Goal: Task Accomplishment & Management: Use online tool/utility

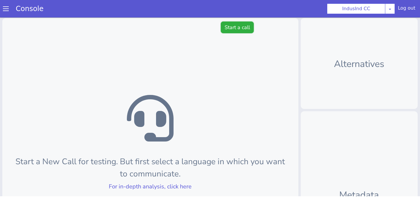
click at [235, 24] on button "Start a call" at bounding box center [237, 28] width 33 height 12
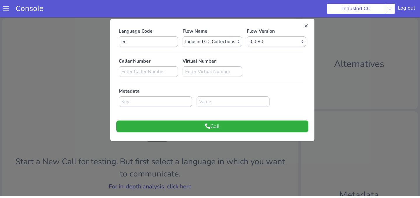
click at [235, 125] on button "Call" at bounding box center [212, 127] width 192 height 12
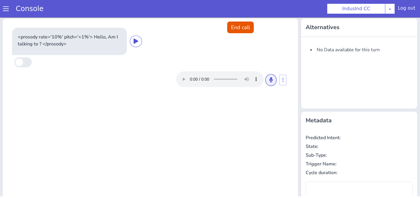
click at [266, 82] on button at bounding box center [271, 80] width 11 height 12
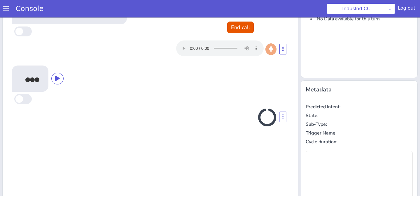
scroll to position [31, 0]
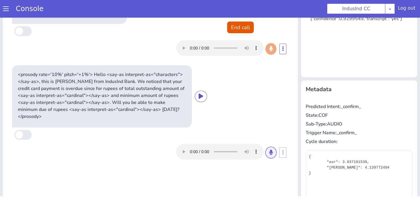
click at [271, 150] on icon at bounding box center [271, 152] width 4 height 5
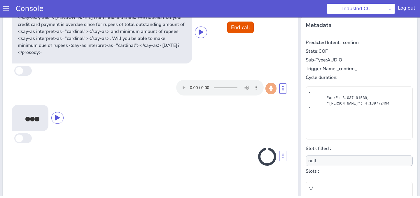
scroll to position [99, 0]
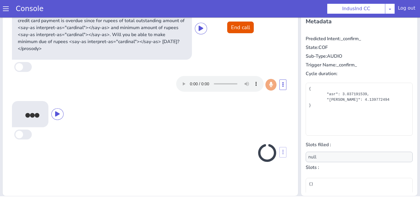
type input "payment_datetime,payment_mode"
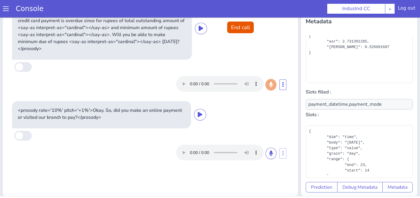
scroll to position [7, 0]
click at [237, 27] on button "End call" at bounding box center [240, 28] width 27 height 12
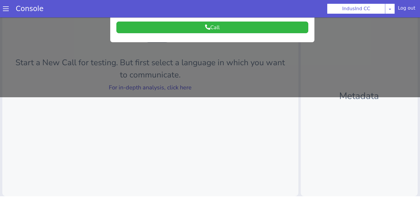
click at [208, 84] on div at bounding box center [210, 7] width 420 height 181
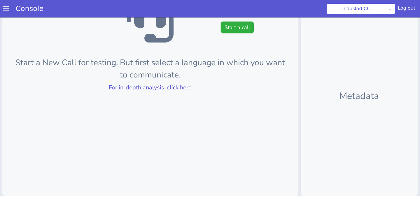
click at [234, 29] on button "Start a call" at bounding box center [237, 28] width 33 height 12
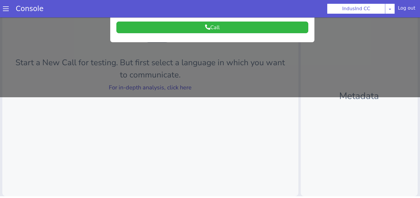
scroll to position [0, 0]
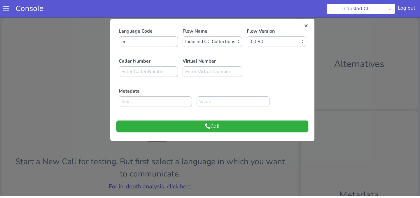
click at [239, 127] on button "Call" at bounding box center [212, 127] width 192 height 12
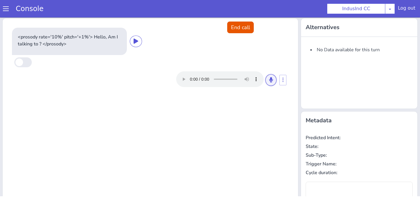
click at [273, 76] on button at bounding box center [271, 80] width 11 height 12
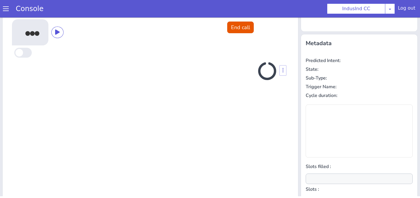
scroll to position [78, 0]
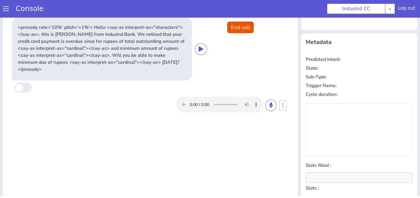
type input "null"
click at [273, 100] on button at bounding box center [271, 106] width 11 height 12
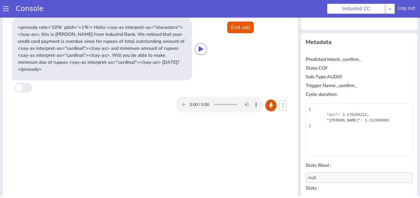
click at [273, 100] on button at bounding box center [271, 106] width 11 height 12
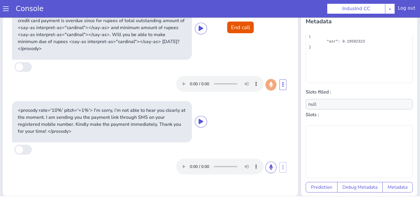
scroll to position [0, 0]
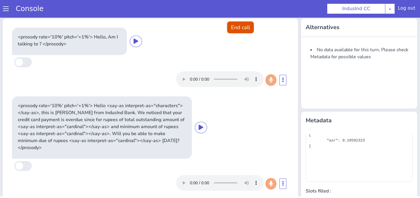
click at [245, 23] on button "End call" at bounding box center [240, 28] width 27 height 12
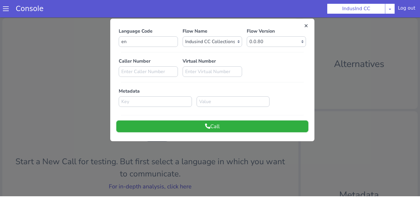
click at [231, 128] on button "Call" at bounding box center [212, 127] width 192 height 12
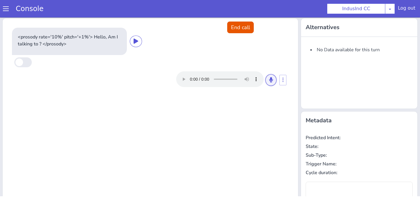
click at [270, 76] on button at bounding box center [271, 80] width 11 height 12
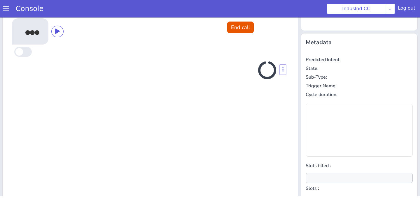
scroll to position [78, 0]
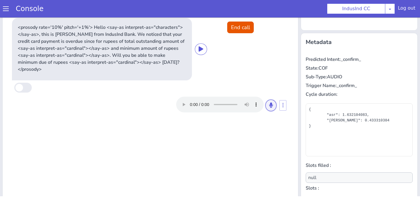
click at [272, 103] on icon at bounding box center [271, 105] width 4 height 5
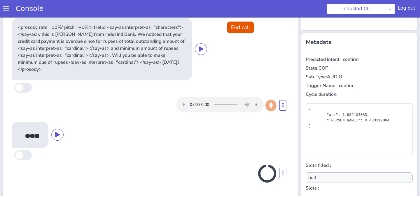
scroll to position [99, 0]
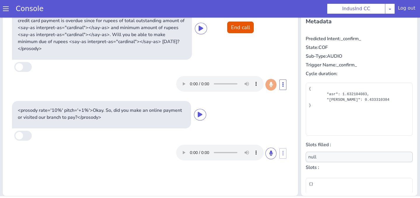
type input "payment_datetime,payment_mode"
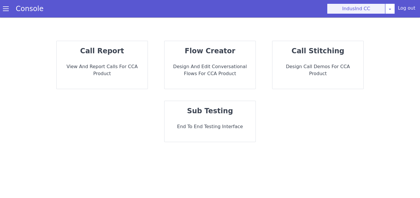
click at [357, 7] on button "IndusInd CC" at bounding box center [356, 9] width 58 height 11
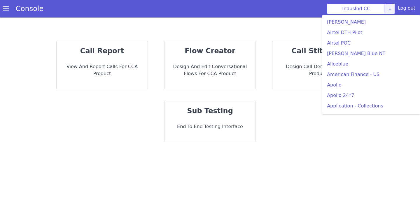
click at [389, 6] on link at bounding box center [390, 9] width 10 height 11
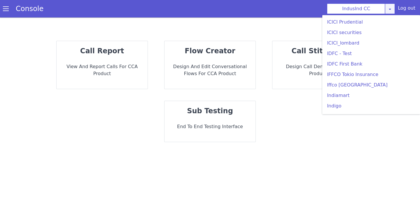
scroll to position [690, 0]
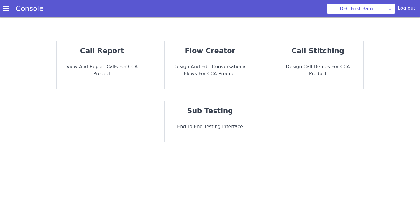
click at [185, 50] on p "flow creator" at bounding box center [210, 51] width 82 height 11
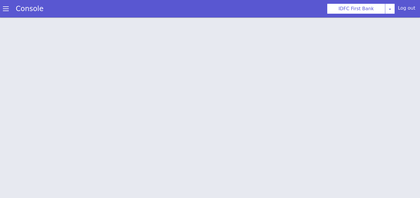
scroll to position [2, 0]
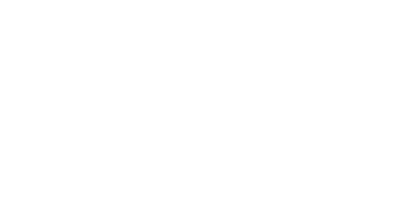
scroll to position [97, 0]
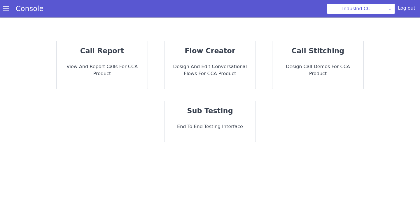
click at [209, 64] on p "Design and Edit Conversational flows for CCA Product" at bounding box center [210, 70] width 82 height 14
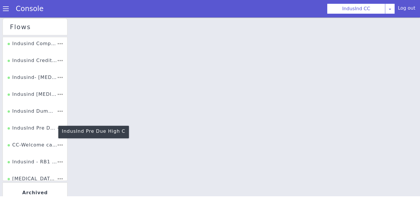
scroll to position [110, 0]
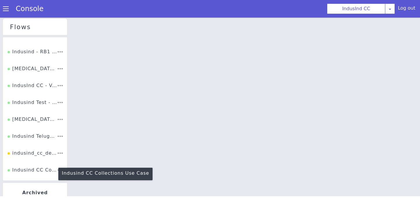
click at [36, 171] on div "Indusind CC Collections Use Case" at bounding box center [32, 172] width 49 height 11
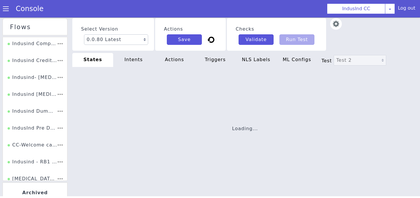
click at [211, 63] on div "triggers" at bounding box center [215, 60] width 41 height 14
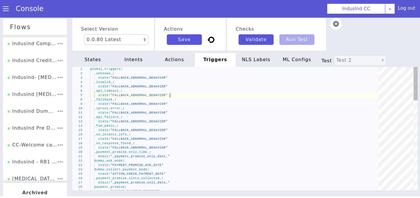
click at [224, 94] on div "state : "FALLBACK_ABNORMAL_BEHAVIOR"" at bounding box center [236, 95] width 293 height 4
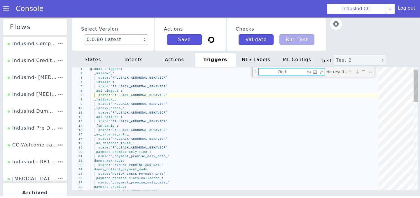
type textarea "state: "CALLBACK_ASK_DATE" _callback_multiple_callback_datetime_: state: "CALLB…"
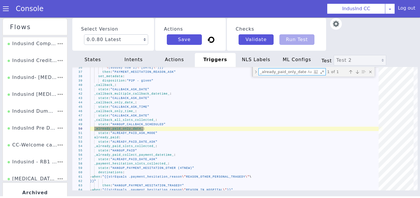
type textarea "_already_paid_only_date_"
click at [278, 90] on div "state : "CALLBACK_ASK_DATE"" at bounding box center [236, 90] width 293 height 4
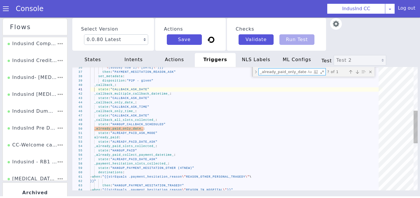
paste textarea "slots_collected"
type textarea "state: "ALREADY_PAID_ASK_MODE" already_paid: state: "ALREADY_PAID_DATE_ASK" _al…"
type textarea "_already_paid_slots_collected_"
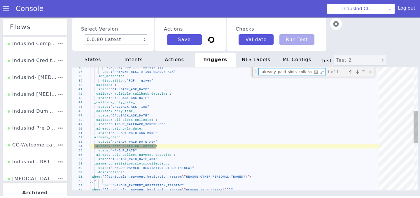
scroll to position [0, 9]
click at [290, 70] on textarea "_already_paid_slots_collected_" at bounding box center [283, 72] width 48 height 7
type textarea "state: "CALLBACK_ASK_DATE" _callback_multiple_callback_datetime_: state: "CALLB…"
type textarea "_already_paid_only_date_"
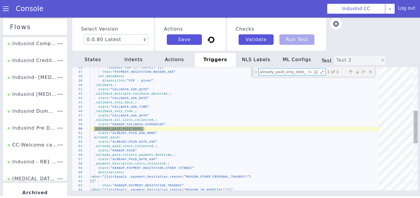
scroll to position [0, 0]
type textarea "state: "ALREADY_PAID_ASK_MODE" already_paid: state: "ALREADY_PAID_DATE_ASK" _al…"
type textarea "_already_paid_slots_collected_"
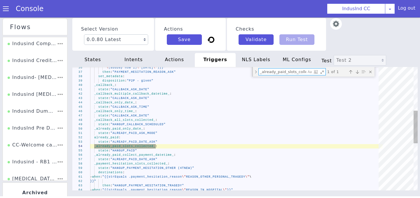
type textarea "state: "CALLBACK_ASK_DATE" _callback_multiple_callback_datetime_: state: "CALLB…"
type textarea "_already_paid_only_date_"
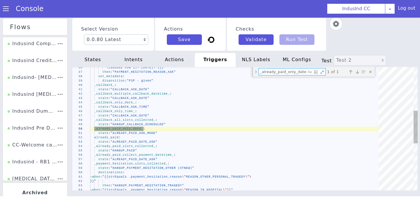
type textarea "state: "ALREADY_PAID_ASK_MODE" already_paid: state: "ALREADY_PAID_DATE_ASK" _al…"
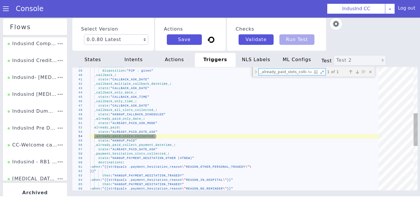
type textarea "_already_paid_slots_collected_"
click at [131, 140] on div "38 39 40 41 42 43 44 45 46 47 48 49 50 51 52 53 54 55 56 57 58 59 60 61 62 63 6…" at bounding box center [244, 129] width 345 height 124
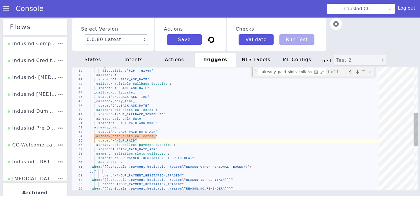
click at [150, 138] on span "_already_paid_slots_collected_" at bounding box center [124, 136] width 61 height 3
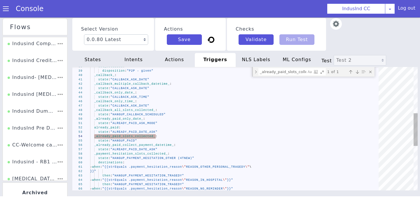
click at [121, 141] on div "38 39 40 41 42 43 44 45 46 47 48 49 50 51 52 53 54 55 56 57 58 59 60 61 62 63 6…" at bounding box center [244, 129] width 345 height 124
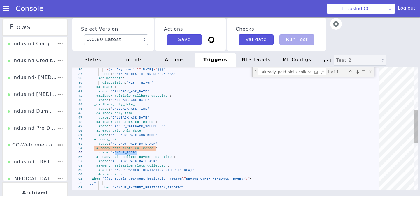
click at [114, 132] on span "_already_paid_only_date_" at bounding box center [118, 131] width 49 height 3
type textarea "state: "ALREADY_PAID_ASK_MODE" already_paid: state: "ALREADY_PAID_DATE_ASK" _al…"
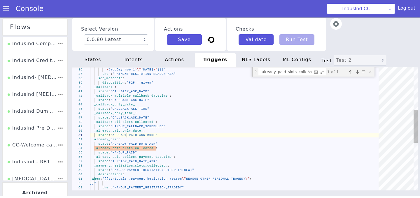
click at [128, 137] on span ""ALREADY_PAID_ASK_MODE"" at bounding box center [134, 135] width 47 height 3
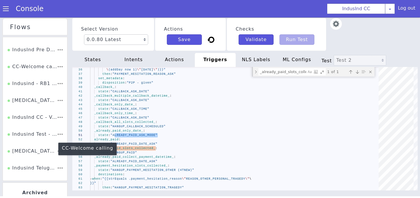
scroll to position [110, 0]
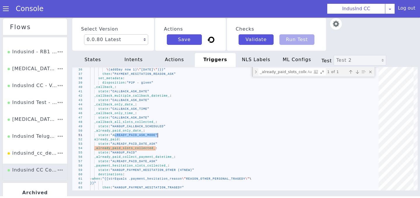
click at [7, 10] on span at bounding box center [6, 9] width 6 height 6
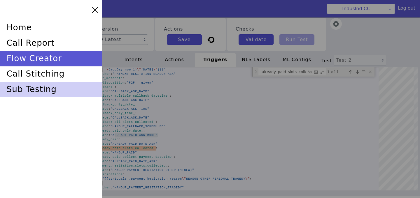
click at [31, 92] on div "sub testing" at bounding box center [51, 89] width 102 height 15
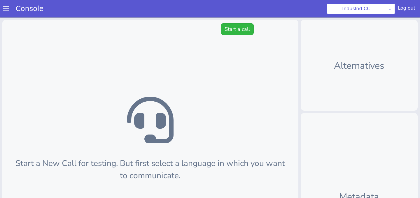
scroll to position [2, 0]
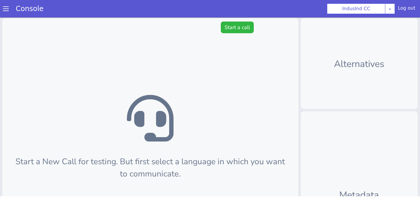
click at [6, 10] on span at bounding box center [6, 7] width 6 height 6
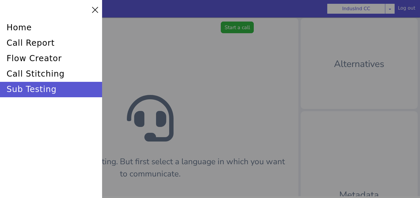
click at [175, 58] on div at bounding box center [210, 97] width 420 height 198
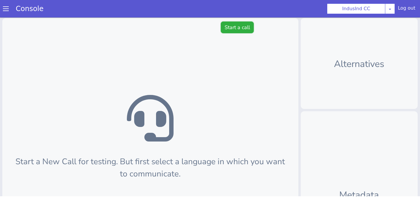
click at [244, 19] on button "Start a call" at bounding box center [242, 15] width 33 height 12
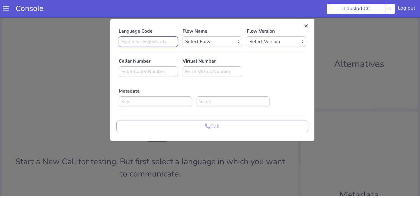
click at [184, 12] on input at bounding box center [162, 11] width 59 height 11
type input "en"
click at [209, 18] on select "Select Flow Indusind Complaint Indusind Credit Card Welcome Calling Indusind- […" at bounding box center [221, 21] width 59 height 11
click at [285, 0] on select "Select Version" at bounding box center [296, 1] width 59 height 11
click at [222, 21] on select "Select Flow Indusind Complaint Indusind Credit Card Welcome Calling Indusind- […" at bounding box center [221, 21] width 59 height 11
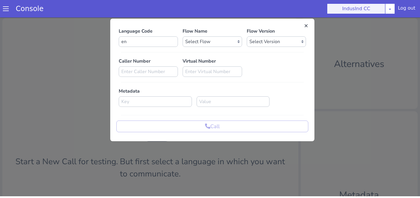
click at [385, 12] on button "IndusInd CC" at bounding box center [356, 7] width 58 height 11
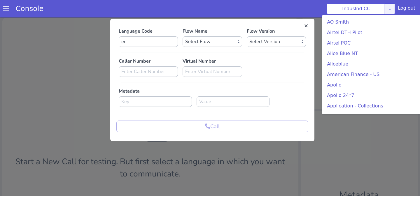
click at [389, 12] on div "IndusInd CC [PERSON_NAME] Airtel DTH Pilot Airtel POC [PERSON_NAME] Blue NT Ali…" at bounding box center [361, 7] width 68 height 11
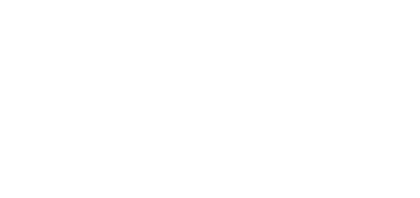
scroll to position [97, 0]
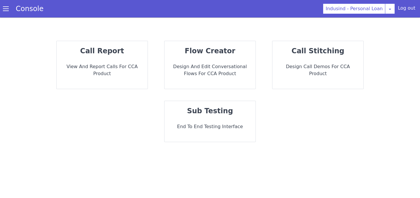
click at [181, 110] on p "sub testing" at bounding box center [210, 111] width 82 height 11
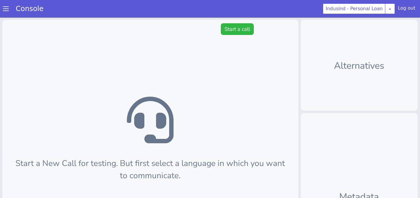
scroll to position [2, 0]
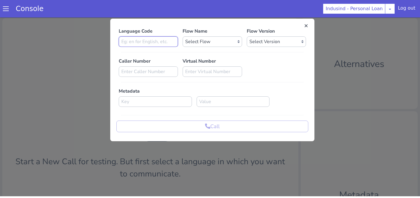
type input "en"
select select "5c664afc-7403-4896-bf1d-55c84b6aff21"
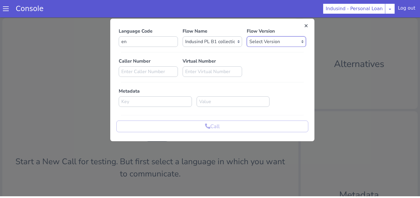
select select "0.0.52"
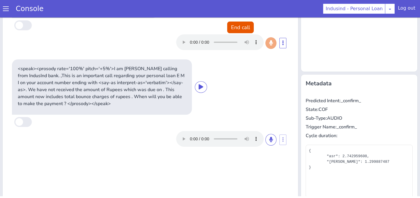
scroll to position [38, 0]
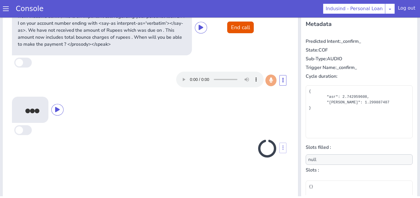
scroll to position [99, 0]
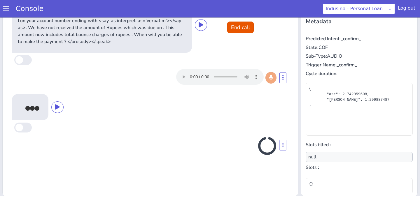
type input "payment_mode,payment_datetime"
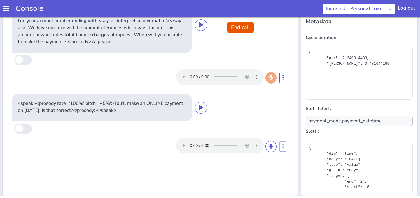
scroll to position [53, 0]
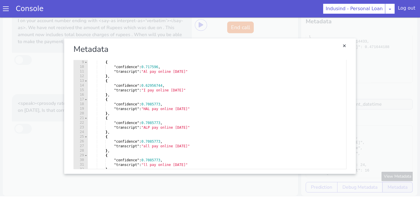
scroll to position [167, 0]
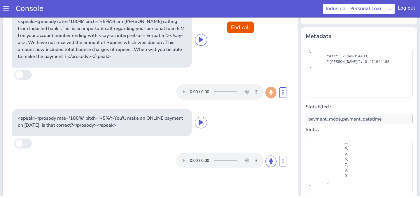
scroll to position [99, 0]
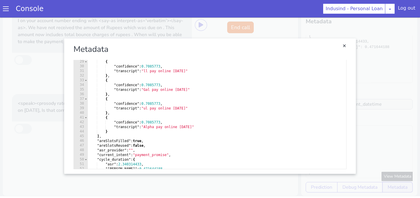
scroll to position [167, 0]
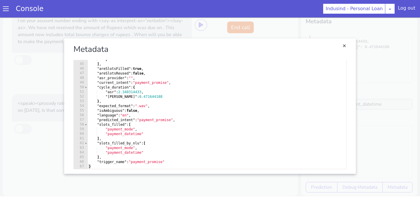
click at [166, 17] on section "Console Indusind - Personal Loan AO Smith Airtel DTH Pilot Airtel POC Alice Blu…" at bounding box center [286, 49] width 240 height 364
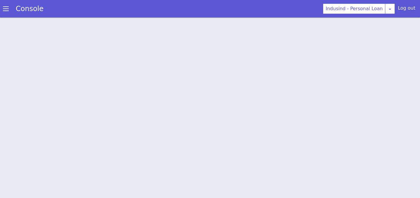
scroll to position [2, 0]
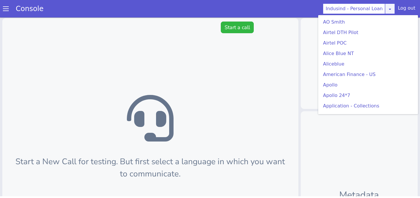
click at [388, 11] on link at bounding box center [390, 7] width 10 height 11
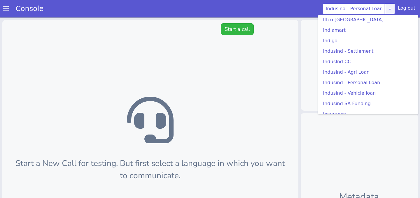
scroll to position [760, 0]
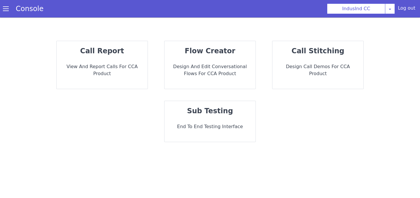
click at [218, 128] on p "End to End Testing Interface" at bounding box center [210, 126] width 82 height 7
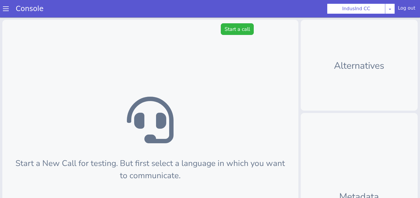
scroll to position [2, 0]
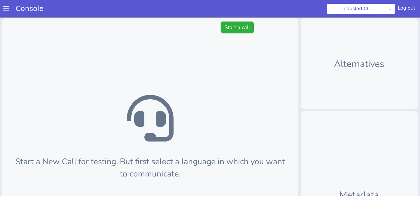
click at [232, 28] on button "Start a call" at bounding box center [237, 28] width 33 height 12
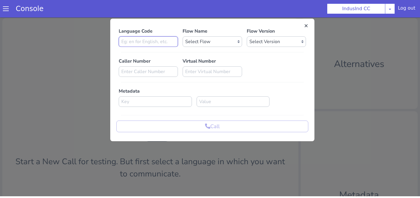
click at [159, 36] on input at bounding box center [148, 41] width 59 height 11
type input "en"
click at [186, 45] on select "Select Flow Indusind Complaint Indusind Credit Card Welcome Calling Indusind- […" at bounding box center [212, 41] width 59 height 11
select select "4a2d8165-17c6-459f-be1f-997dc015b7fb"
click at [183, 36] on select "Select Flow Indusind Complaint Indusind Credit Card Welcome Calling Indusind- […" at bounding box center [212, 41] width 59 height 11
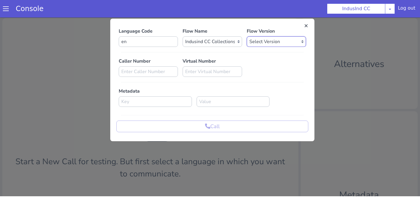
click at [268, 46] on select "Select Version 0.0.80 0.0.79 0.0.78 0.0.77 0.0.76 0.0.75 0.0.74 0.0.73 0.0.72 0…" at bounding box center [276, 41] width 59 height 11
select select "0.0.80"
click at [247, 36] on select "Select Version 0.0.80 0.0.79 0.0.78 0.0.77 0.0.76 0.0.75 0.0.74 0.0.73 0.0.72 0…" at bounding box center [276, 41] width 59 height 11
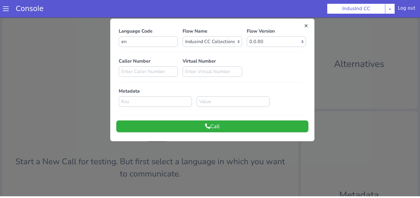
click at [249, 124] on button "Call" at bounding box center [212, 127] width 192 height 12
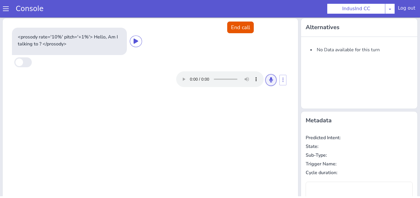
click at [272, 82] on icon at bounding box center [271, 79] width 4 height 5
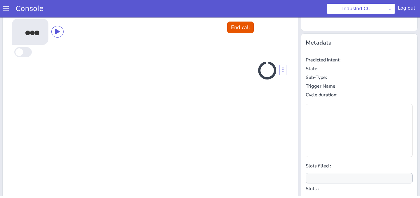
scroll to position [78, 0]
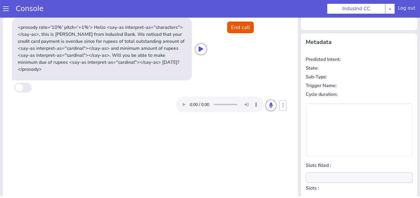
type input "null"
click at [270, 103] on icon at bounding box center [271, 105] width 4 height 5
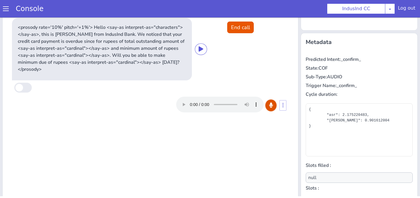
click at [270, 103] on icon at bounding box center [271, 105] width 4 height 5
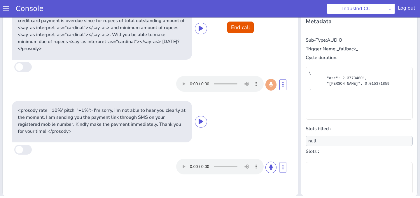
scroll to position [0, 0]
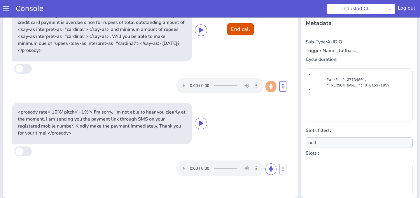
click at [240, 31] on button "End call" at bounding box center [240, 29] width 27 height 12
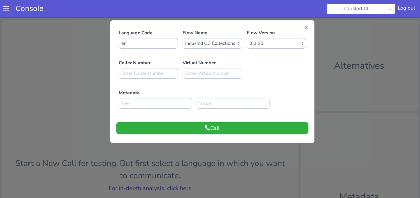
click at [217, 126] on button "Call" at bounding box center [212, 129] width 192 height 12
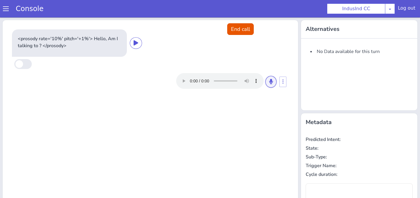
click at [266, 81] on button at bounding box center [271, 82] width 11 height 12
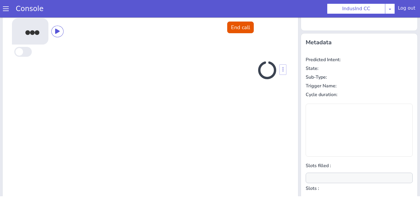
scroll to position [78, 0]
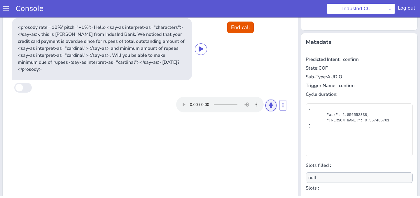
click at [275, 100] on button at bounding box center [271, 106] width 11 height 12
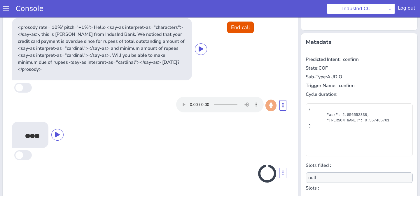
scroll to position [99, 0]
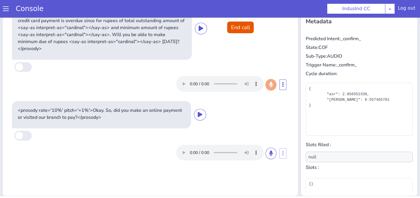
type input "payment_mode,payment_datetime"
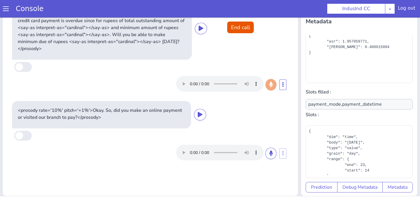
scroll to position [0, 0]
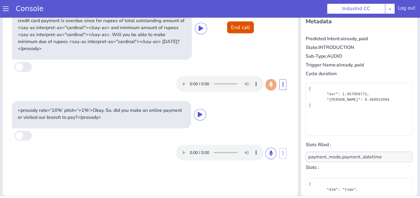
click at [235, 29] on button "End call" at bounding box center [240, 28] width 27 height 12
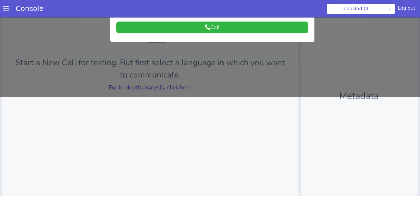
click at [197, 96] on div at bounding box center [210, 7] width 420 height 181
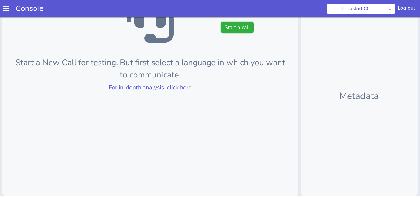
click at [238, 25] on button "Start a call" at bounding box center [237, 28] width 33 height 12
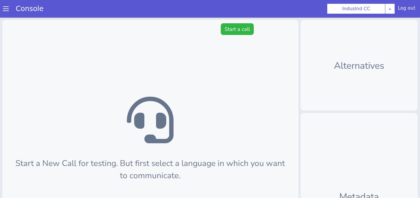
scroll to position [2, 0]
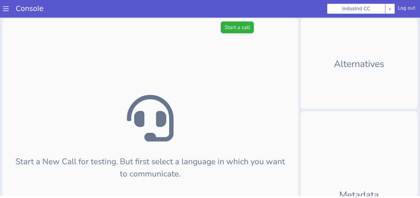
click at [232, 32] on button "Start a call" at bounding box center [237, 28] width 33 height 12
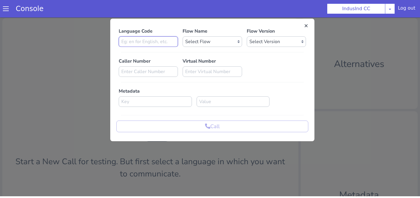
click at [166, 41] on input at bounding box center [148, 41] width 59 height 11
type input "en"
click at [198, 47] on div "Language Code en Flow Name Select Flow Indusind Complaint Indusind Credit Card …" at bounding box center [212, 80] width 192 height 105
click at [198, 46] on select "Select Flow Indusind Complaint Indusind Credit Card Welcome Calling Indusind- […" at bounding box center [212, 41] width 59 height 11
select select "4a2d8165-17c6-459f-be1f-997dc015b7fb"
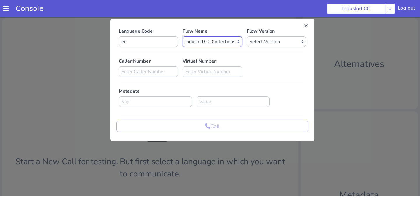
click at [183, 36] on select "Select Flow Indusind Complaint Indusind Credit Card Welcome Calling Indusind- […" at bounding box center [212, 41] width 59 height 11
click at [261, 42] on select "Select Version 0.0.80 0.0.79 0.0.78 0.0.77 0.0.76 0.0.75 0.0.74 0.0.73 0.0.72 0…" at bounding box center [276, 41] width 59 height 11
select select "0.0.80"
click at [247, 36] on select "Select Version 0.0.80 0.0.79 0.0.78 0.0.77 0.0.76 0.0.75 0.0.74 0.0.73 0.0.72 0…" at bounding box center [276, 41] width 59 height 11
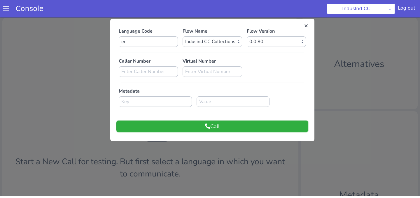
click at [185, 129] on button "Call" at bounding box center [212, 127] width 192 height 12
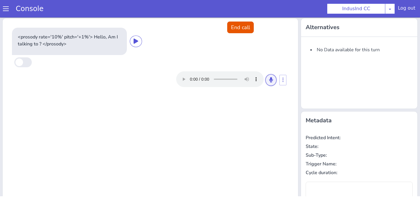
click at [273, 80] on button at bounding box center [271, 80] width 11 height 12
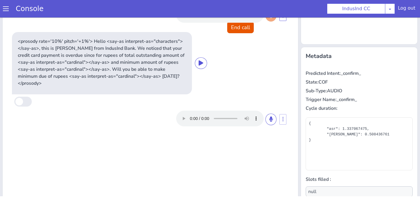
scroll to position [63, 0]
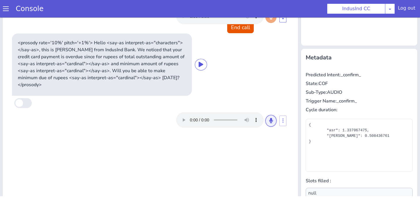
click at [271, 118] on icon at bounding box center [271, 120] width 4 height 5
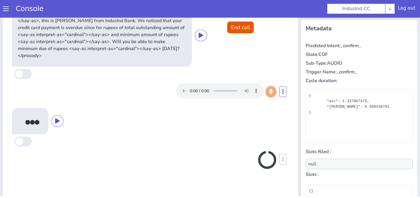
scroll to position [99, 0]
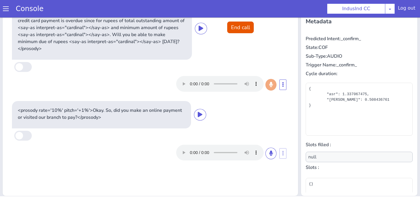
type input "payment_datetime,payment_mode"
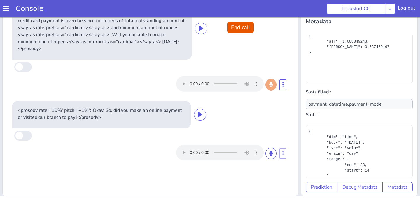
scroll to position [0, 0]
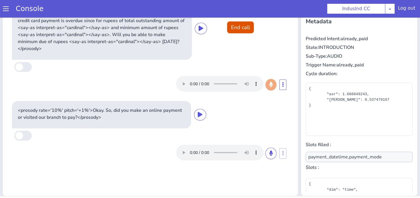
click at [244, 30] on button "End call" at bounding box center [240, 28] width 27 height 12
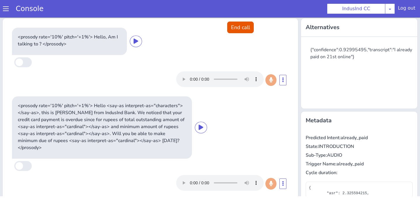
scroll to position [53, 0]
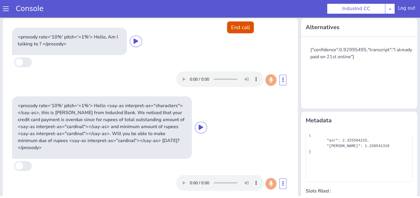
click at [230, 28] on button "End call" at bounding box center [240, 28] width 27 height 12
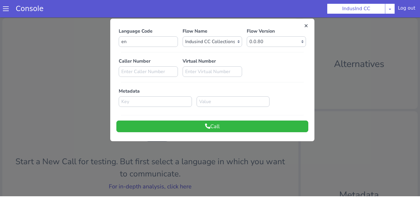
scroll to position [0, 0]
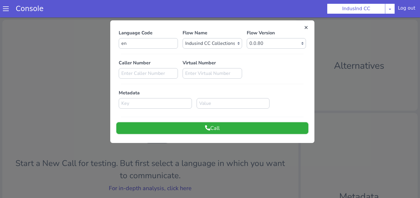
click at [212, 129] on button "Call" at bounding box center [212, 129] width 192 height 12
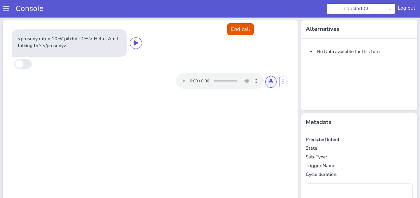
click at [269, 81] on icon at bounding box center [271, 81] width 4 height 5
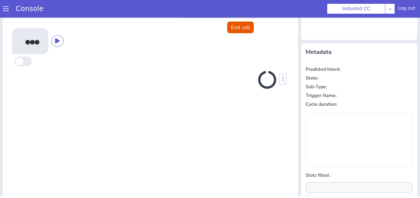
scroll to position [69, 0]
type input "null"
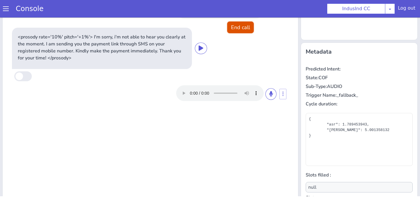
click at [237, 26] on button "End call" at bounding box center [240, 28] width 27 height 12
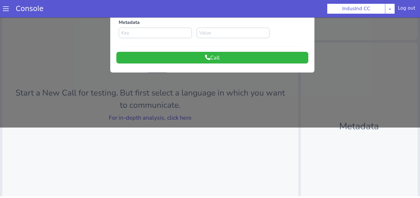
click at [171, 114] on div at bounding box center [210, 37] width 420 height 181
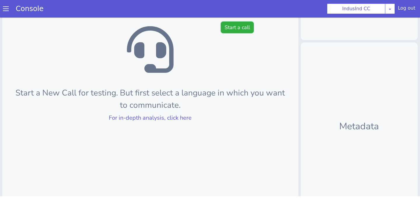
click at [242, 23] on button "Start a call" at bounding box center [237, 28] width 33 height 12
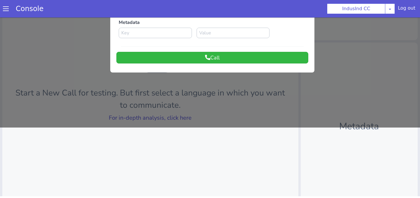
scroll to position [0, 0]
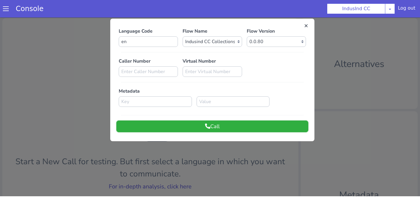
click at [229, 122] on button "Call" at bounding box center [212, 127] width 192 height 12
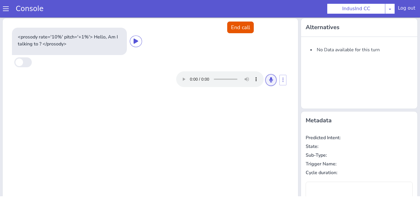
click at [273, 82] on button at bounding box center [271, 80] width 11 height 12
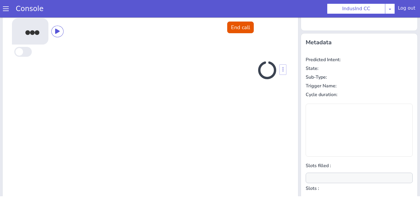
scroll to position [78, 0]
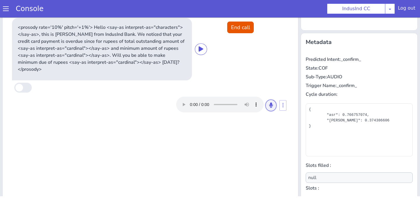
click at [269, 103] on icon at bounding box center [271, 105] width 4 height 5
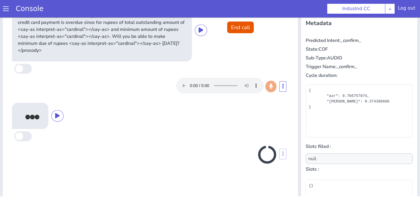
scroll to position [99, 0]
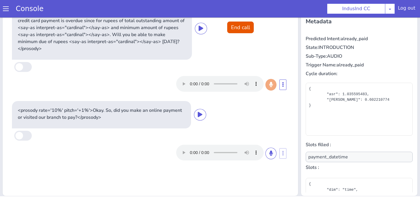
click at [273, 153] on div at bounding box center [226, 153] width 100 height 16
click at [273, 150] on button at bounding box center [271, 154] width 11 height 12
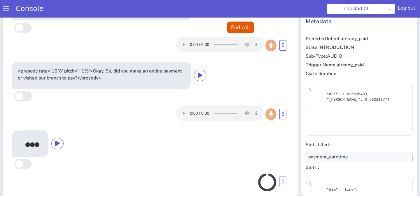
scroll to position [40, 0]
type input "payment_mode"
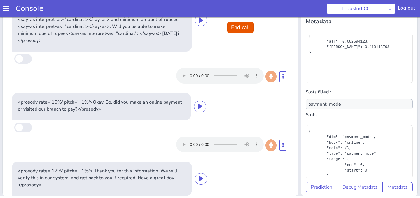
scroll to position [8, 0]
click at [242, 29] on button "End call" at bounding box center [240, 28] width 27 height 12
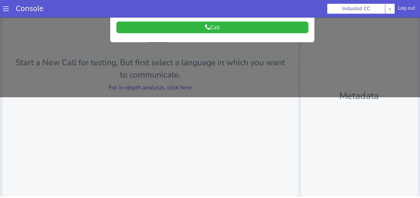
scroll to position [0, 0]
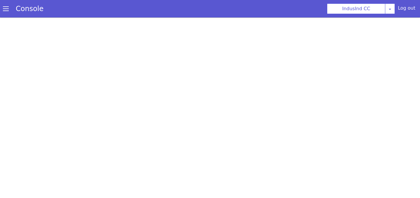
scroll to position [2, 0]
select select "4a2d8165-17c6-459f-be1f-997dc015b7fb"
select select "0.0.80"
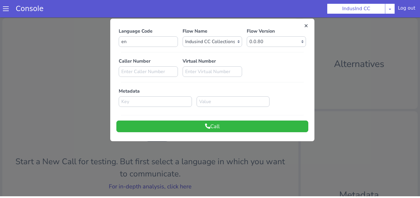
scroll to position [0, 0]
click at [232, 128] on button "Call" at bounding box center [212, 127] width 192 height 12
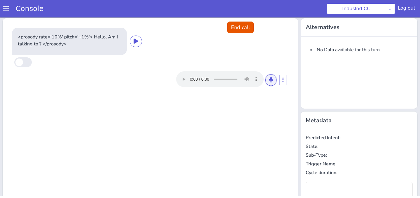
click at [267, 82] on button at bounding box center [271, 80] width 11 height 12
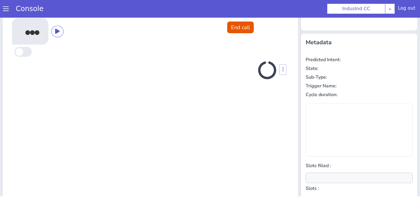
scroll to position [78, 0]
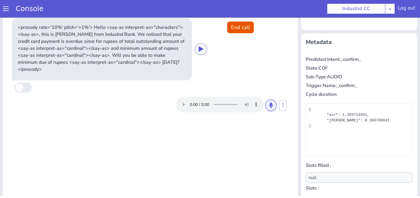
click at [267, 100] on button at bounding box center [271, 106] width 11 height 12
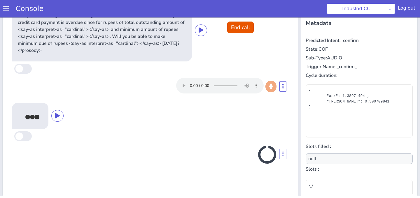
scroll to position [99, 0]
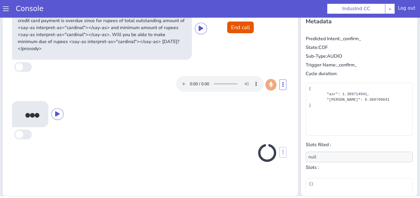
type input "payment_datetime,payment_mode"
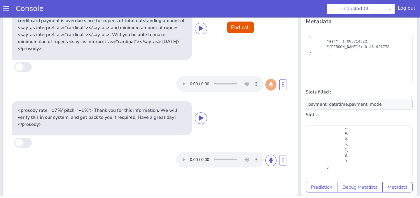
scroll to position [0, 0]
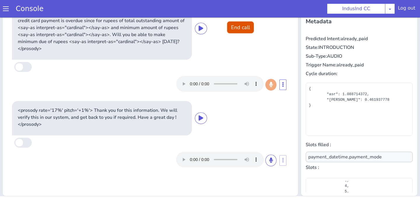
click at [237, 31] on button "End call" at bounding box center [240, 28] width 27 height 12
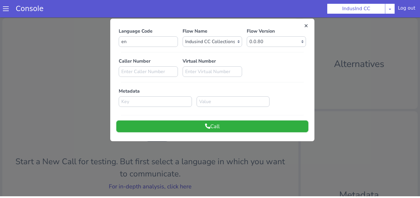
click at [221, 123] on button "Call" at bounding box center [212, 127] width 192 height 12
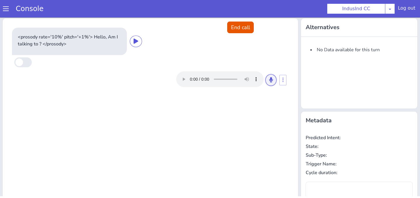
click at [275, 80] on button at bounding box center [271, 80] width 11 height 12
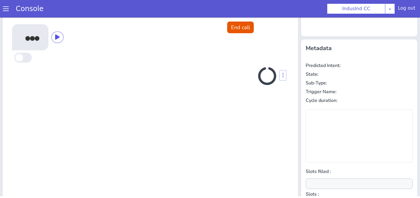
scroll to position [78, 0]
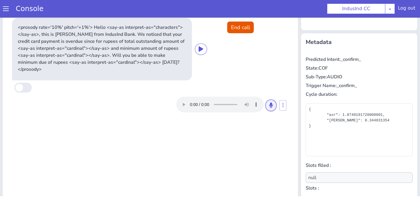
click at [269, 103] on icon at bounding box center [271, 105] width 4 height 5
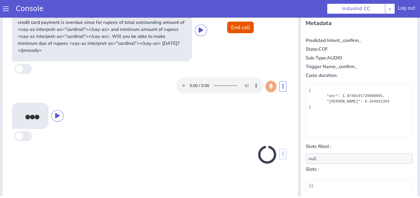
scroll to position [99, 0]
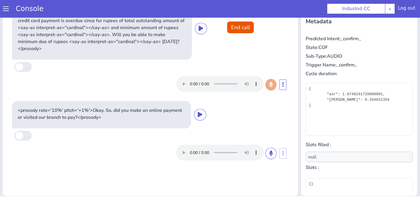
type input "payment_datetime"
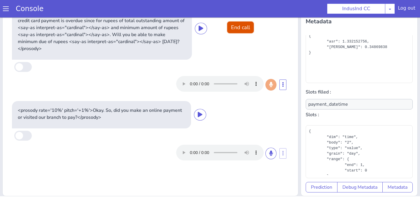
click at [240, 25] on button "End call" at bounding box center [240, 28] width 27 height 12
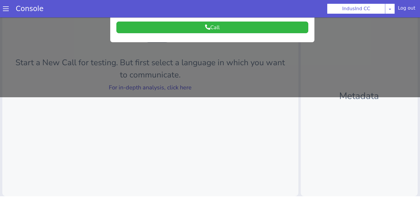
click at [200, 89] on div at bounding box center [210, 7] width 420 height 181
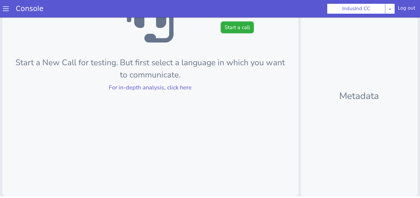
click at [235, 31] on button "Start a call" at bounding box center [237, 28] width 33 height 12
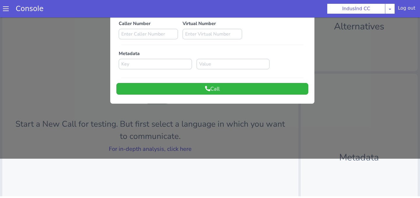
scroll to position [0, 0]
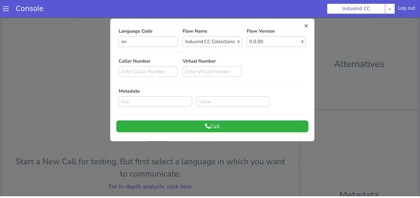
click at [235, 127] on button "Call" at bounding box center [212, 127] width 192 height 12
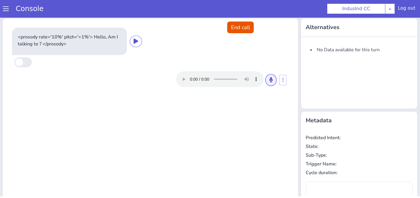
click at [272, 79] on icon at bounding box center [271, 79] width 4 height 5
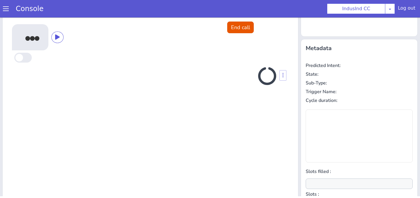
scroll to position [78, 0]
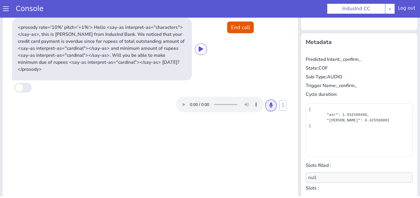
click at [274, 100] on button at bounding box center [271, 106] width 11 height 12
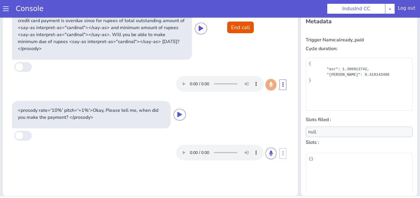
scroll to position [53, 0]
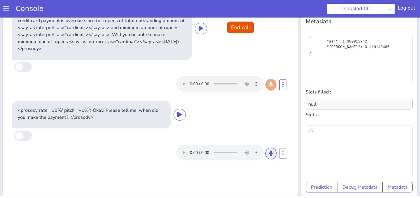
click at [274, 148] on button at bounding box center [271, 154] width 11 height 12
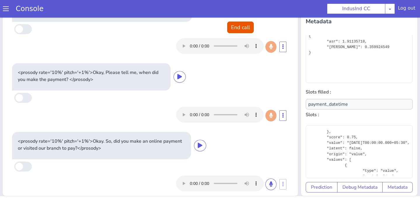
scroll to position [59, 0]
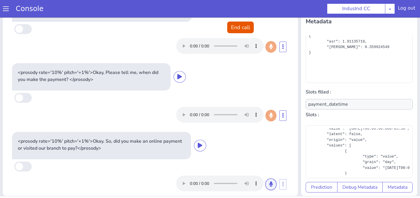
click at [271, 180] on button at bounding box center [271, 185] width 11 height 12
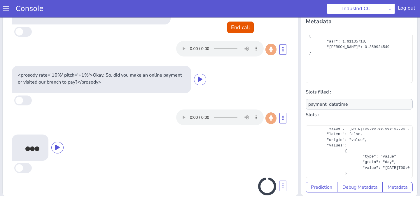
scroll to position [109, 0]
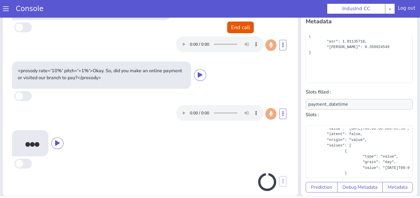
type input "payment_mode"
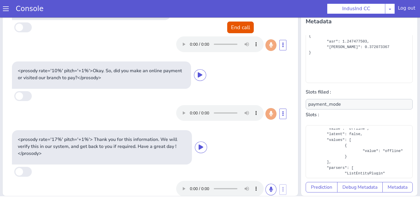
scroll to position [0, 0]
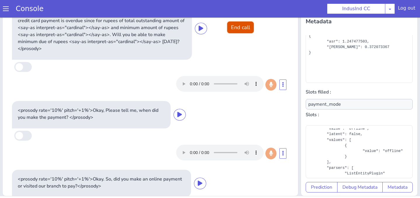
click at [238, 29] on button "End call" at bounding box center [240, 28] width 27 height 12
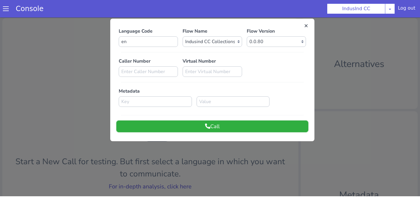
click at [219, 125] on button "Call" at bounding box center [212, 127] width 192 height 12
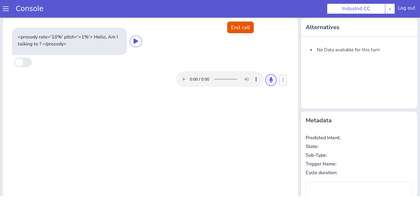
click at [268, 82] on button at bounding box center [271, 80] width 11 height 12
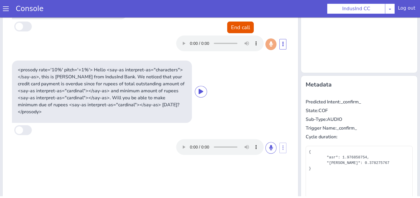
scroll to position [35, 0]
click at [269, 146] on icon at bounding box center [271, 148] width 4 height 5
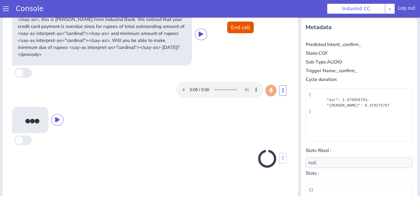
scroll to position [99, 0]
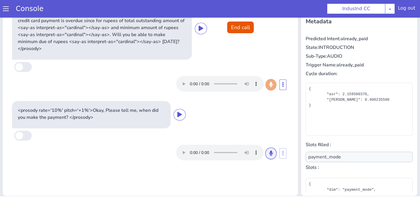
click at [269, 151] on icon at bounding box center [271, 153] width 4 height 5
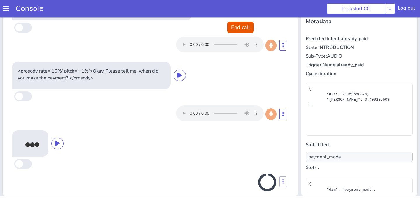
scroll to position [40, 0]
type input "payment_datetime"
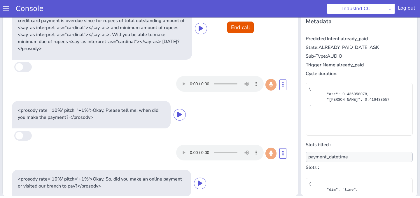
scroll to position [38, 0]
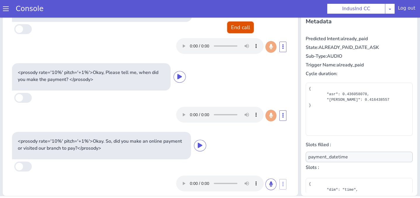
click at [230, 29] on button "End call" at bounding box center [240, 28] width 27 height 12
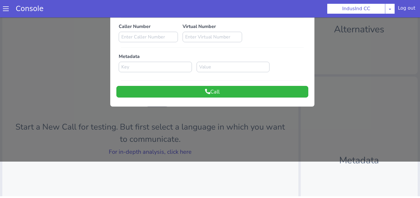
scroll to position [0, 0]
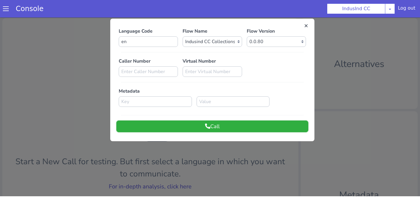
click at [229, 130] on button "Call" at bounding box center [212, 127] width 192 height 12
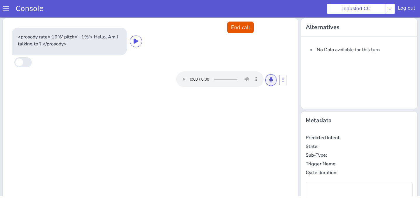
click at [273, 80] on icon at bounding box center [271, 79] width 4 height 5
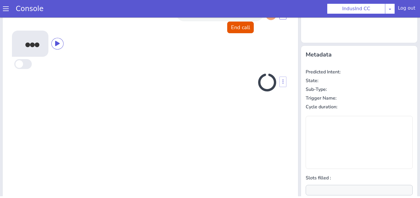
scroll to position [78, 0]
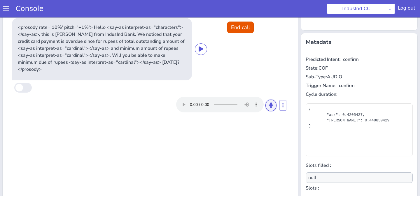
click at [270, 103] on icon at bounding box center [271, 105] width 4 height 5
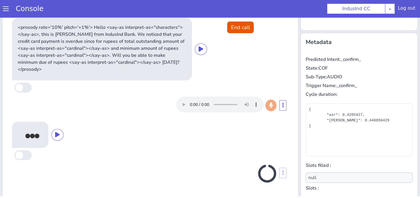
scroll to position [99, 0]
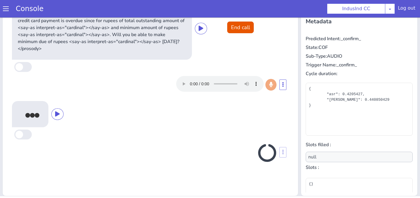
type input "payment_datetime"
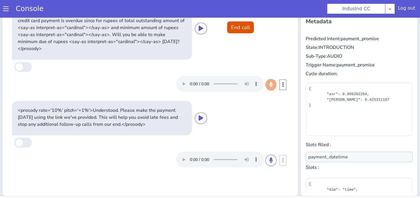
click at [240, 27] on button "End call" at bounding box center [240, 28] width 27 height 12
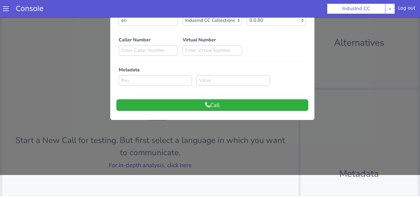
scroll to position [6, 0]
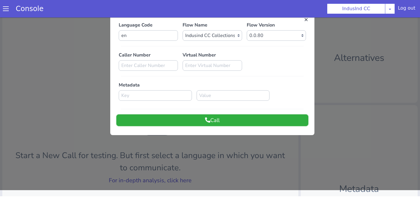
click at [239, 116] on button "Call" at bounding box center [212, 121] width 192 height 12
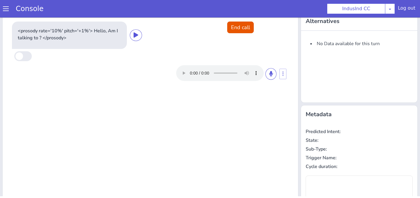
click at [271, 80] on div at bounding box center [226, 73] width 100 height 16
click at [271, 77] on button at bounding box center [271, 74] width 11 height 12
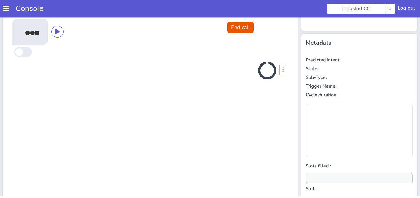
scroll to position [78, 0]
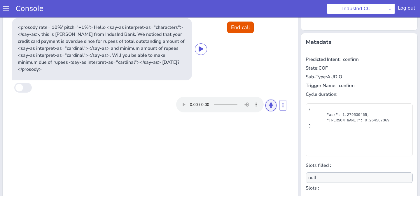
click at [271, 100] on button at bounding box center [271, 106] width 11 height 12
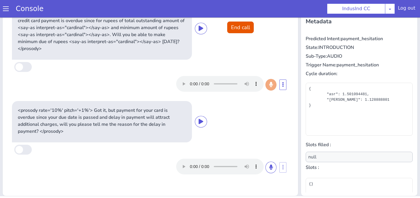
scroll to position [0, 0]
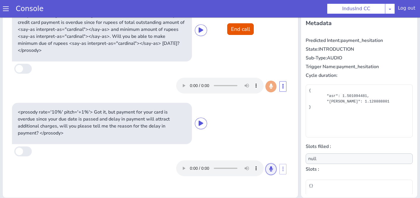
click at [271, 167] on icon at bounding box center [271, 169] width 4 height 5
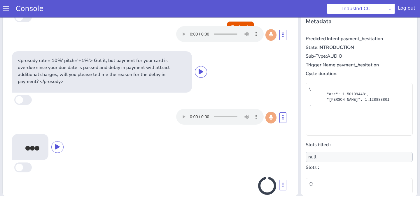
scroll to position [54, 0]
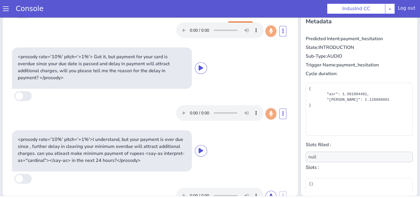
type input "payment_hesitation_reason"
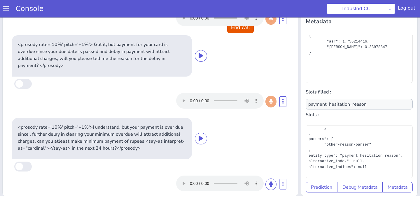
scroll to position [88, 0]
click at [402, 194] on div "Predicted Intent: payment_hesitation State: PAYMENT_HESITATION_REASON_ASK Sub-T…" at bounding box center [359, 114] width 112 height 162
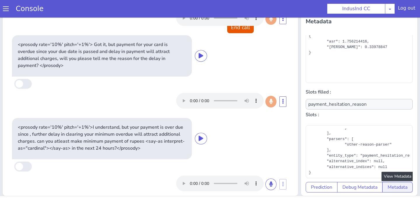
click at [401, 192] on button "Metadata" at bounding box center [398, 187] width 30 height 11
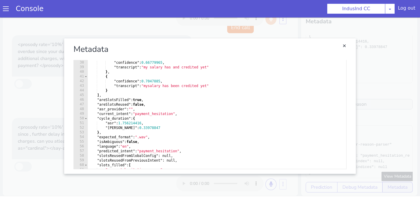
scroll to position [120, 0]
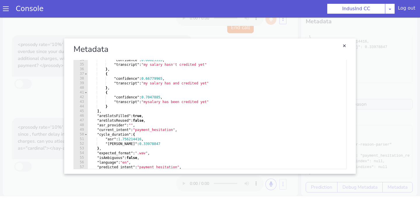
click at [387, 106] on link "Close" at bounding box center [210, 106] width 420 height 181
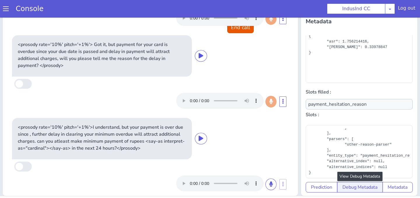
click at [359, 186] on button "Debug Metadata" at bounding box center [360, 187] width 46 height 11
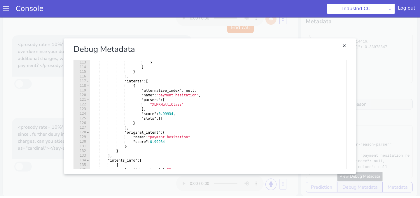
scroll to position [0, 0]
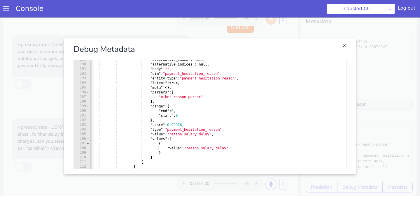
click at [169, 17] on section "Console IndusInd CC [PERSON_NAME] Airtel DTH Pilot Airtel POC [PERSON_NAME] Blu…" at bounding box center [210, 9] width 420 height 18
click at [184, 22] on link "Close" at bounding box center [210, 106] width 420 height 181
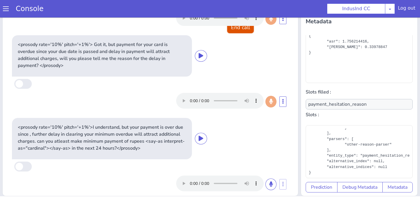
click at [235, 23] on button "End call" at bounding box center [240, 28] width 27 height 12
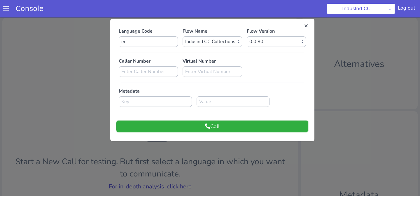
click at [221, 128] on button "Call" at bounding box center [212, 127] width 192 height 12
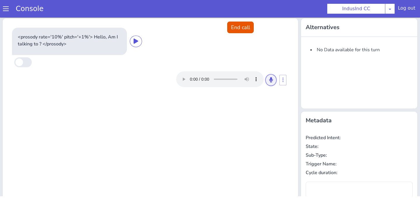
click at [269, 80] on button at bounding box center [271, 80] width 11 height 12
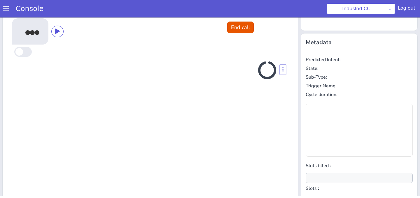
scroll to position [78, 0]
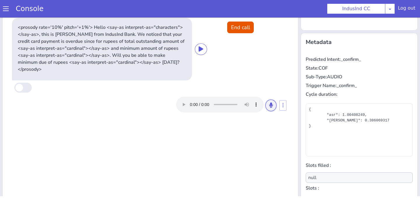
click at [268, 104] on button at bounding box center [271, 106] width 11 height 12
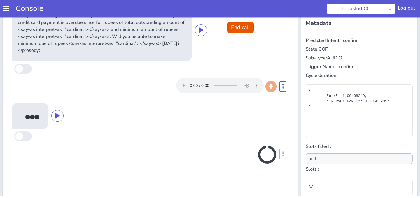
scroll to position [99, 0]
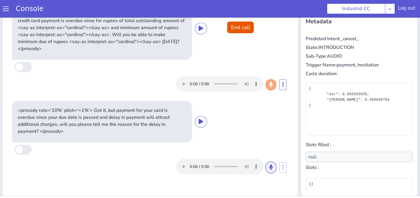
click at [271, 165] on icon at bounding box center [271, 167] width 4 height 5
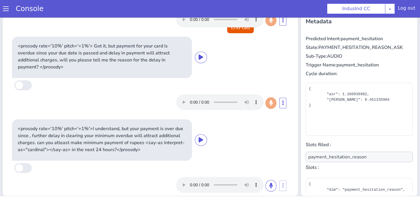
scroll to position [66, 0]
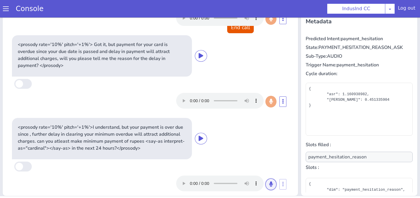
click at [267, 179] on button at bounding box center [271, 185] width 11 height 12
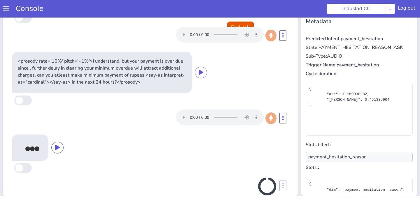
scroll to position [137, 0]
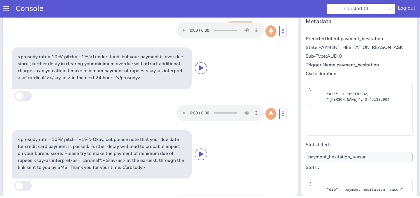
type input "null"
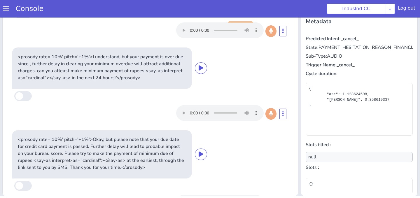
scroll to position [0, 0]
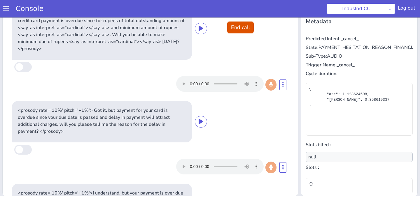
click at [247, 31] on button "End call" at bounding box center [240, 28] width 27 height 12
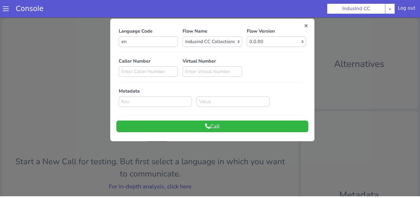
click at [232, 135] on div "Language Code en Flow Name Select Flow Indusind Complaint Indusind Credit Card …" at bounding box center [212, 80] width 204 height 117
click at [229, 125] on button "Call" at bounding box center [212, 127] width 192 height 12
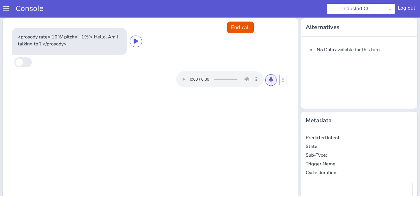
click at [271, 85] on button at bounding box center [271, 80] width 11 height 12
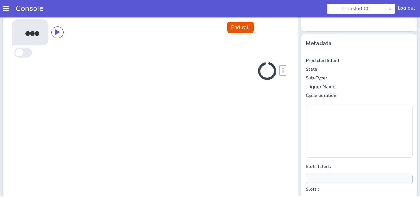
scroll to position [78, 0]
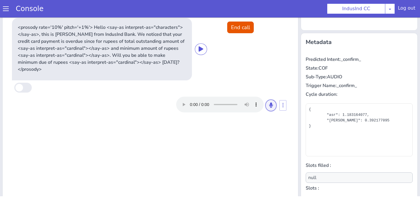
click at [273, 100] on button at bounding box center [271, 106] width 11 height 12
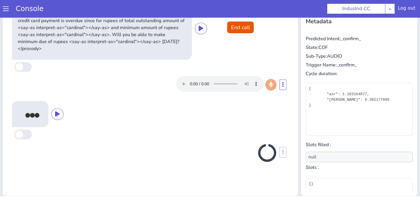
scroll to position [3, 0]
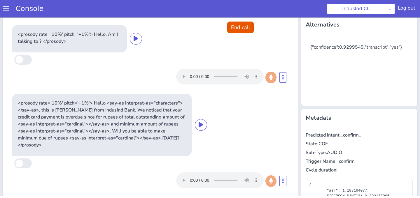
type input "payment_datetime"
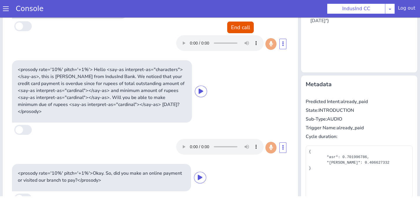
scroll to position [99, 0]
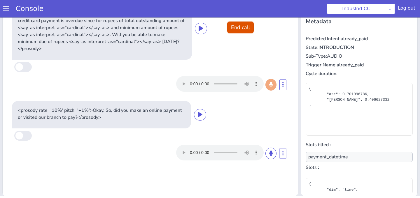
click at [236, 27] on button "End call" at bounding box center [240, 28] width 27 height 12
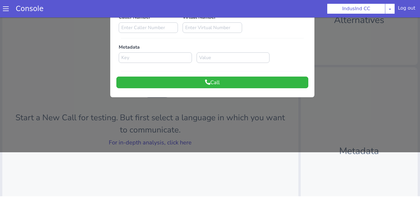
scroll to position [0, 0]
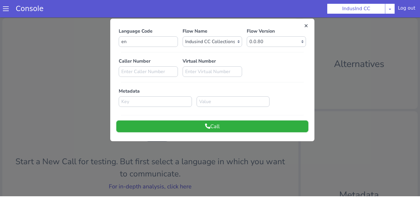
click at [213, 128] on button "Call" at bounding box center [212, 127] width 192 height 12
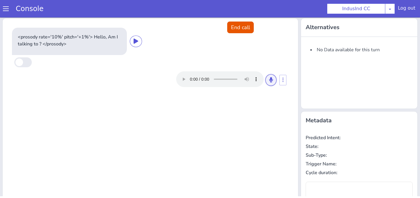
click at [271, 82] on icon at bounding box center [271, 79] width 4 height 5
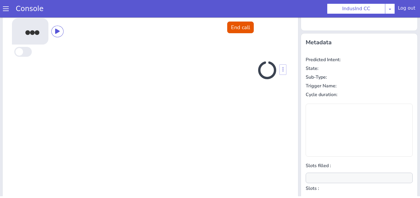
scroll to position [78, 0]
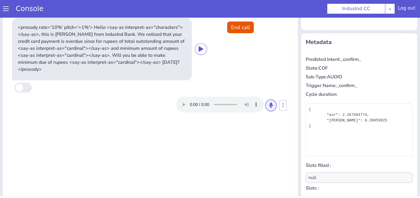
click at [271, 103] on icon at bounding box center [271, 105] width 4 height 5
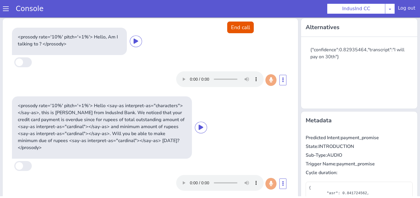
scroll to position [99, 0]
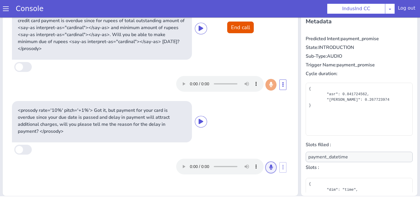
click at [270, 165] on icon at bounding box center [271, 167] width 4 height 5
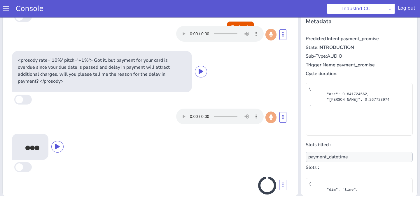
scroll to position [54, 0]
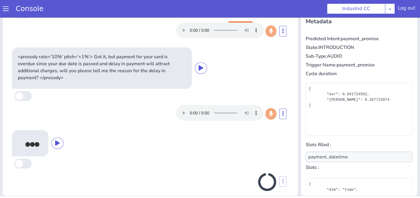
type input "null"
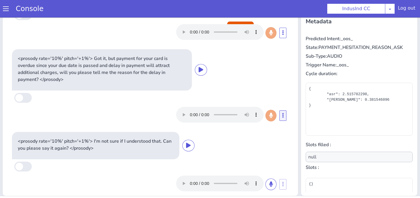
scroll to position [0, 0]
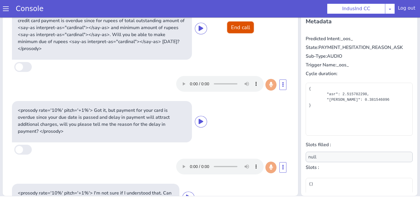
click at [234, 22] on button "End call" at bounding box center [240, 28] width 27 height 12
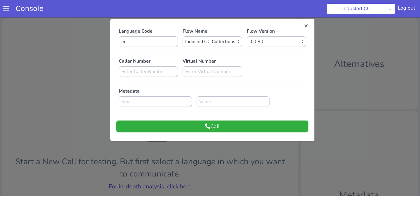
click at [228, 126] on button "Call" at bounding box center [212, 127] width 192 height 12
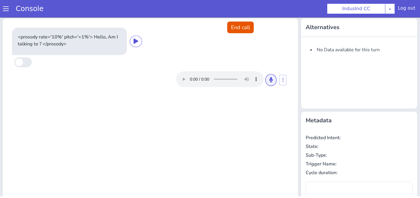
click at [268, 80] on button at bounding box center [271, 80] width 11 height 12
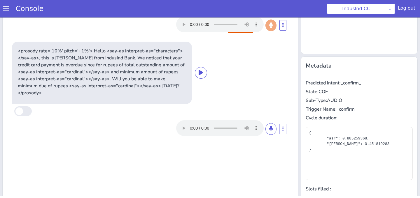
scroll to position [55, 0]
click at [268, 123] on button at bounding box center [271, 129] width 11 height 12
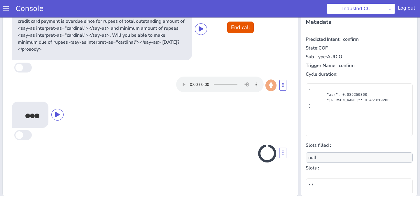
scroll to position [99, 0]
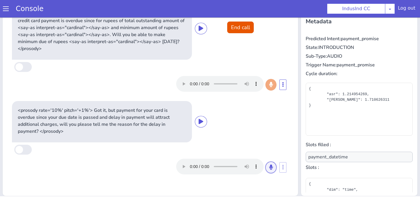
click at [275, 162] on button at bounding box center [271, 168] width 11 height 12
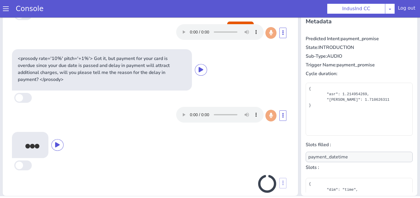
scroll to position [54, 0]
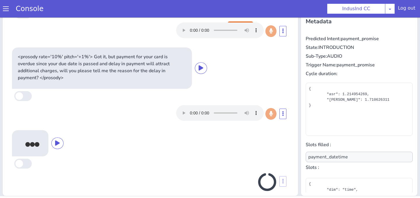
type input "payment_hesitation_reason"
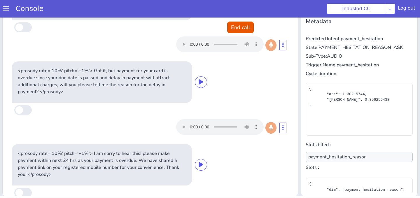
scroll to position [0, 0]
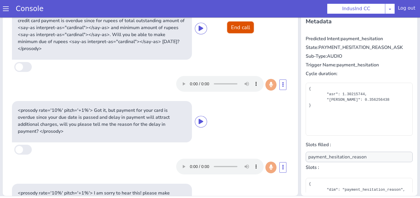
click at [240, 26] on button "End call" at bounding box center [240, 28] width 27 height 12
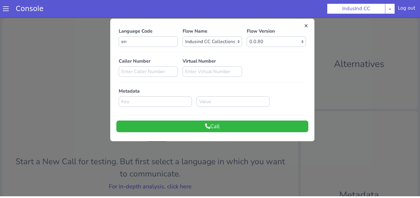
click at [201, 148] on div at bounding box center [210, 106] width 420 height 181
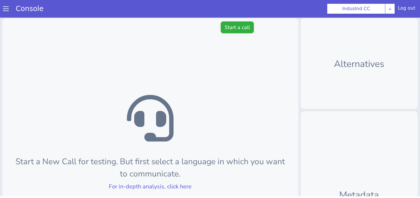
click at [229, 28] on button "Start a call" at bounding box center [237, 28] width 33 height 12
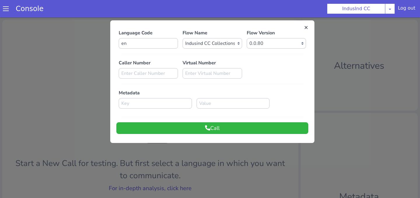
click at [234, 137] on div "Language Code en Flow Name Select Flow Indusind Complaint Indusind Credit Card …" at bounding box center [212, 81] width 204 height 117
click at [228, 128] on button "Call" at bounding box center [212, 129] width 192 height 12
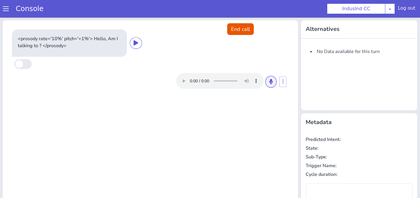
click at [273, 82] on button at bounding box center [271, 82] width 11 height 12
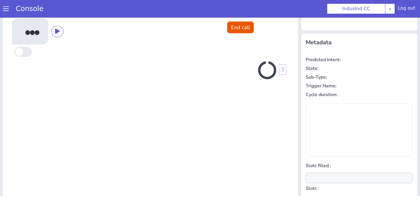
scroll to position [78, 0]
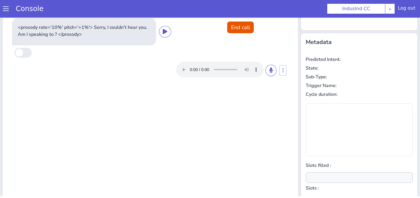
type input "null"
click at [271, 72] on icon at bounding box center [271, 70] width 4 height 5
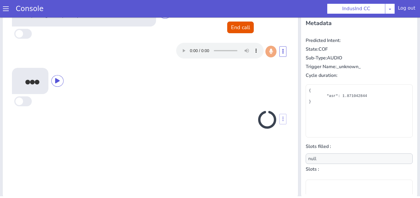
scroll to position [99, 0]
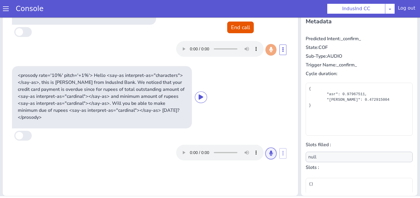
click at [269, 151] on icon at bounding box center [271, 153] width 4 height 5
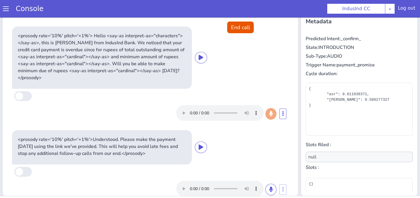
scroll to position [12, 0]
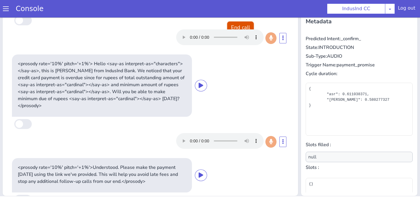
click at [238, 27] on button "End call" at bounding box center [240, 28] width 27 height 12
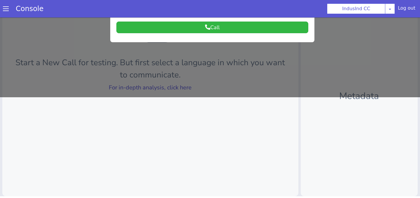
click at [236, 74] on div at bounding box center [210, 7] width 420 height 181
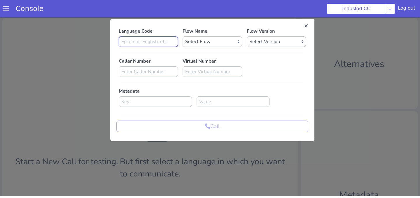
type input "en"
click at [213, 22] on select "Select Flow Indusind Complaint Indusind Credit Card Welcome Calling Indusind- […" at bounding box center [221, 21] width 59 height 11
select select "4a2d8165-17c6-459f-be1f-997dc015b7fb"
click at [192, 16] on select "Select Flow Indusind Complaint Indusind Credit Card Welcome Calling Indusind- […" at bounding box center [221, 21] width 59 height 11
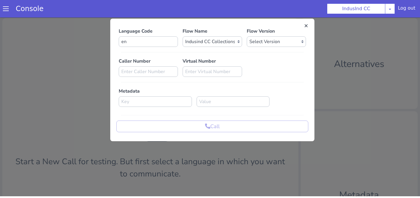
click at [270, 42] on div "Language Code en Flow Name Select Flow Indusind Complaint Indusind Credit Card …" at bounding box center [215, 74] width 192 height 105
click at [268, 43] on select "Select Version 0.0.80 0.0.79 0.0.78 0.0.77 0.0.76 0.0.75 0.0.74 0.0.73 0.0.72 0…" at bounding box center [276, 41] width 59 height 11
select select "0.0.80"
click at [249, 31] on select "Select Version 0.0.80 0.0.79 0.0.78 0.0.77 0.0.76 0.0.75 0.0.74 0.0.73 0.0.72 0…" at bounding box center [278, 36] width 59 height 11
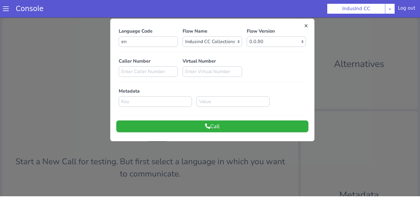
click at [298, 47] on button "Call" at bounding box center [261, 51] width 192 height 12
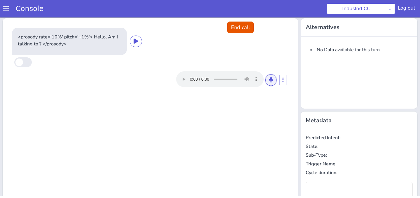
click at [297, 32] on button at bounding box center [299, 29] width 11 height 12
click at [289, 43] on button at bounding box center [291, 40] width 11 height 12
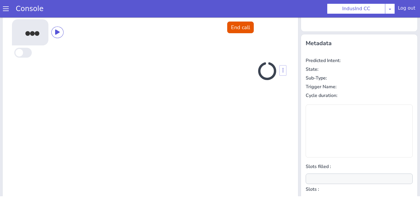
scroll to position [78, 0]
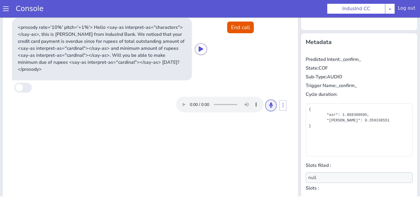
click at [291, 62] on icon at bounding box center [292, 64] width 4 height 5
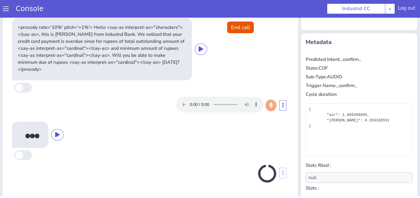
scroll to position [99, 0]
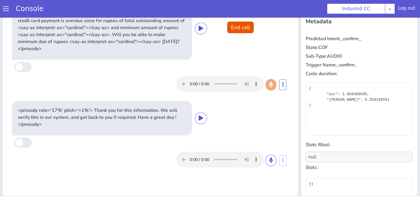
type input "payment_datetime,payment_mode"
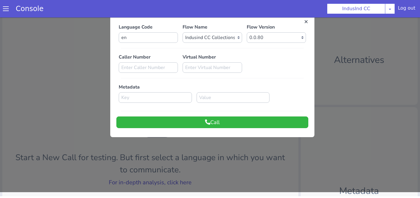
scroll to position [0, 0]
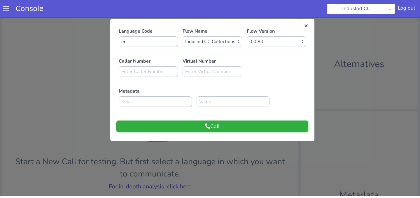
click at [232, 125] on button "Call" at bounding box center [215, 121] width 192 height 12
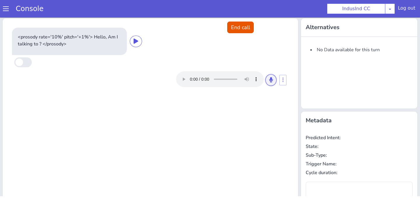
click at [292, 41] on icon at bounding box center [292, 39] width 4 height 5
click at [321, 5] on icon at bounding box center [320, 3] width 4 height 5
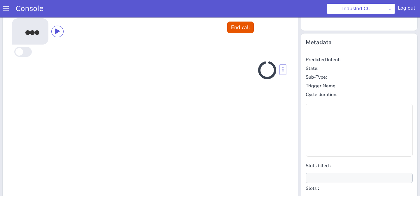
scroll to position [78, 0]
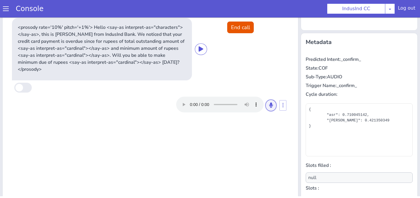
click at [309, 39] on icon at bounding box center [309, 41] width 4 height 5
click at [292, 62] on icon at bounding box center [292, 64] width 4 height 5
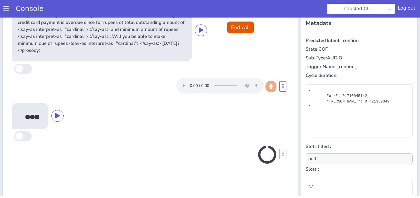
scroll to position [99, 0]
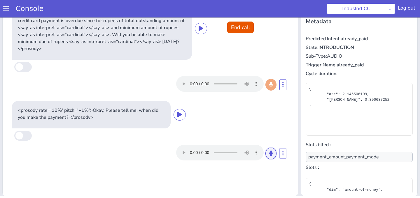
click at [308, 88] on icon at bounding box center [309, 90] width 4 height 5
click at [291, 111] on icon at bounding box center [292, 113] width 4 height 5
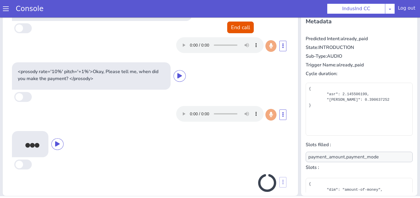
scroll to position [40, 0]
type input "payment_datetime"
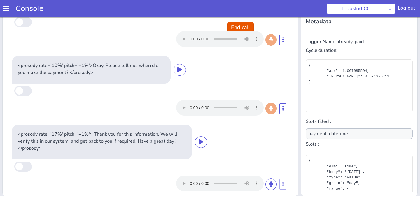
scroll to position [0, 0]
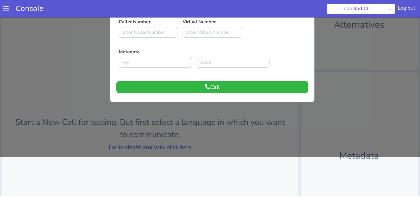
scroll to position [4, 0]
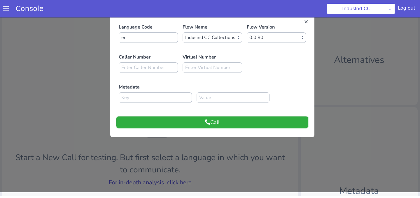
click at [243, 114] on button "Call" at bounding box center [214, 117] width 192 height 12
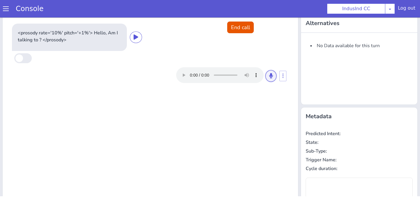
click at [296, 35] on button at bounding box center [291, 36] width 11 height 12
click at [278, 69] on button at bounding box center [273, 70] width 11 height 12
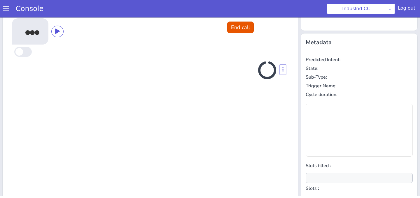
scroll to position [78, 0]
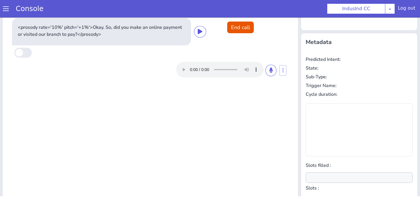
type input "payment_datetime"
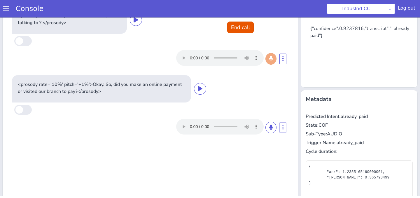
scroll to position [0, 0]
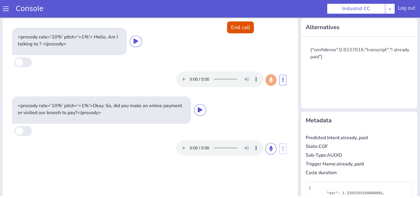
click at [238, 27] on button "End call" at bounding box center [240, 28] width 27 height 12
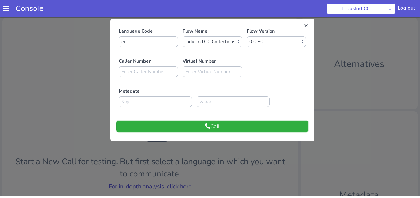
click at [262, 111] on button "Call" at bounding box center [222, 106] width 192 height 12
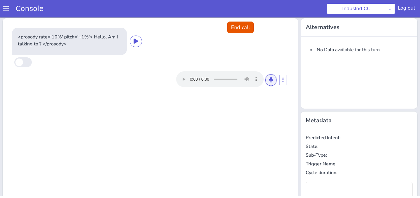
click at [290, 45] on button at bounding box center [291, 40] width 11 height 12
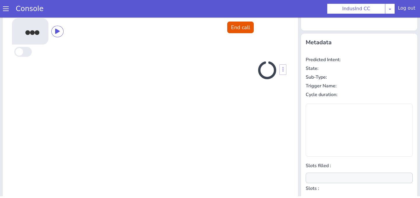
scroll to position [78, 0]
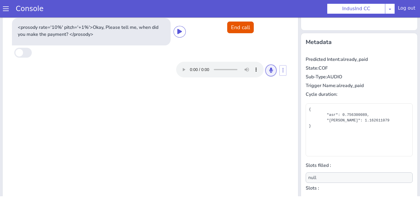
click at [297, 22] on button at bounding box center [299, 19] width 11 height 12
click at [271, 67] on button at bounding box center [273, 65] width 11 height 12
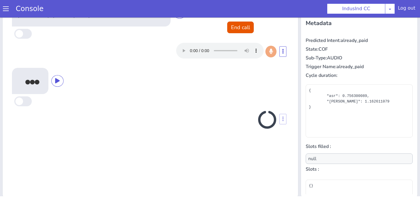
scroll to position [99, 0]
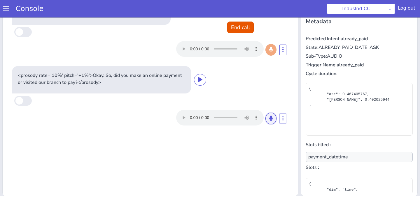
click at [290, 78] on icon at bounding box center [292, 78] width 4 height 5
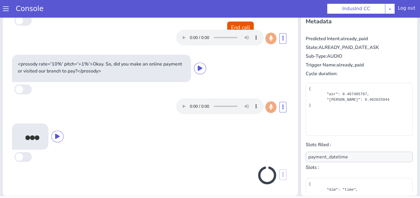
scroll to position [12, 0]
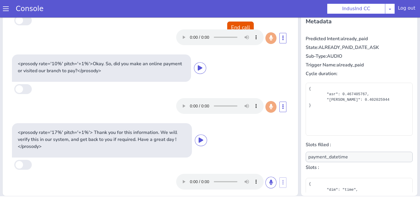
type input "payment_mode"
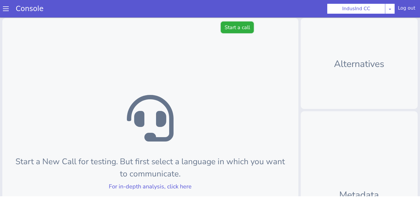
click at [243, 26] on button "Start a call" at bounding box center [239, 22] width 33 height 12
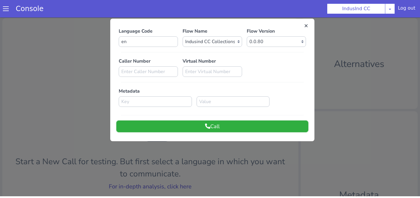
click at [231, 97] on button "Call" at bounding box center [227, 97] width 192 height 12
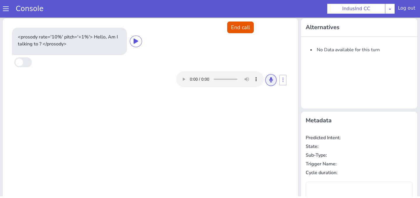
click at [270, 76] on button at bounding box center [273, 75] width 11 height 12
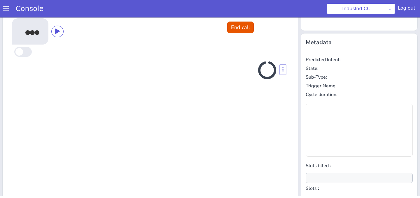
scroll to position [78, 0]
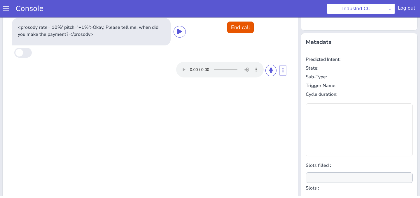
type input "null"
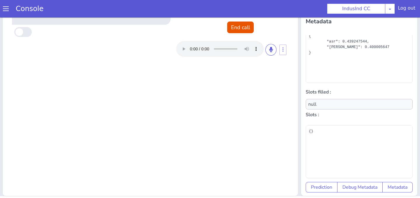
scroll to position [0, 0]
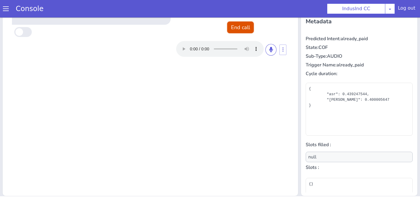
click at [259, 3] on button "End call" at bounding box center [250, 7] width 27 height 12
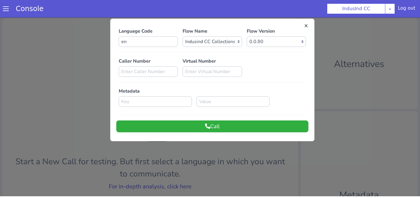
click at [223, 90] on button "Call" at bounding box center [233, 87] width 192 height 12
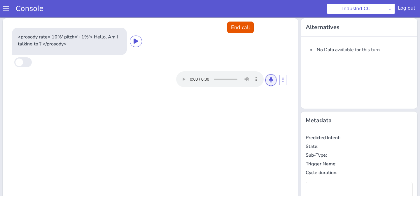
click at [276, 71] on button at bounding box center [273, 75] width 11 height 12
click at [294, 36] on button at bounding box center [291, 40] width 11 height 12
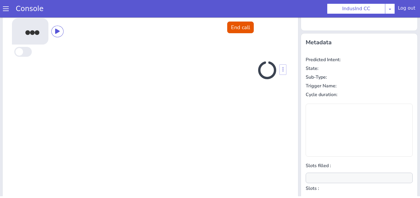
scroll to position [78, 0]
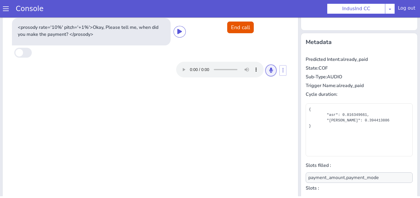
click at [273, 65] on icon at bounding box center [273, 64] width 4 height 5
click at [280, 50] on icon at bounding box center [280, 49] width 4 height 5
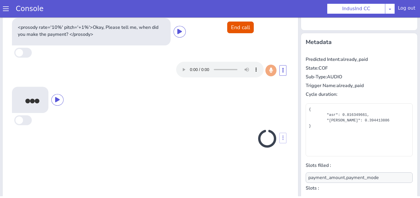
scroll to position [99, 0]
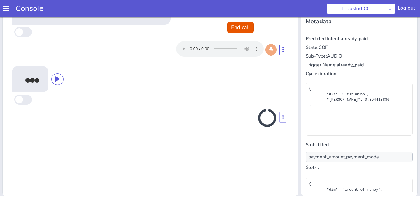
type input "payment_datetime"
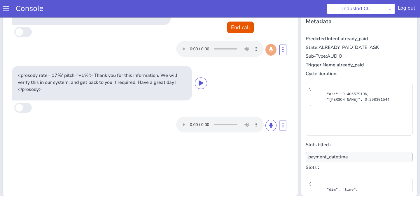
scroll to position [0, 0]
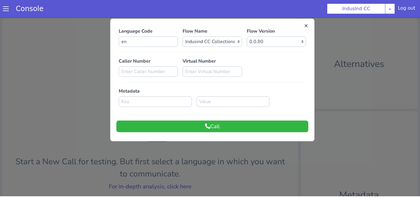
click at [366, 62] on div at bounding box center [212, 100] width 420 height 181
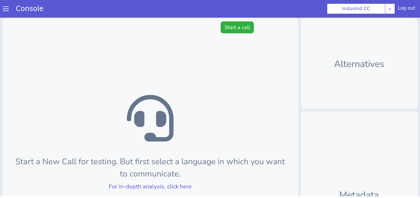
click at [244, 7] on button "Start a call" at bounding box center [246, 7] width 33 height 12
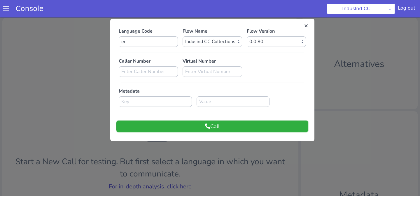
click at [240, 104] on button "Call" at bounding box center [222, 106] width 192 height 12
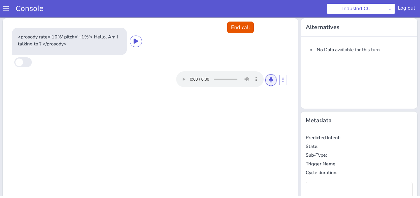
click at [277, 76] on button at bounding box center [273, 75] width 11 height 12
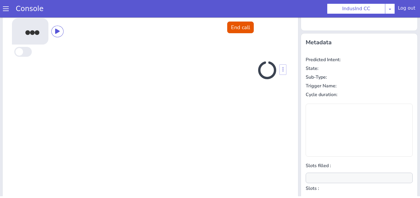
scroll to position [78, 0]
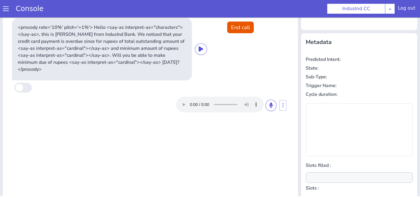
type input "null"
